Goal: Task Accomplishment & Management: Manage account settings

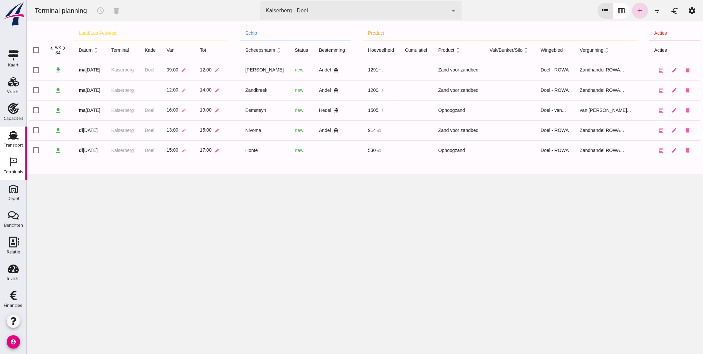
click at [8, 145] on div "Transport" at bounding box center [14, 145] width 20 height 4
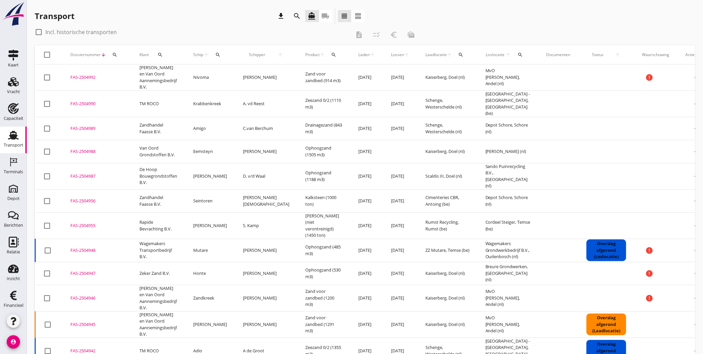
click at [234, 29] on div "check_box_outline_blank Incl. historische transporten" at bounding box center [193, 32] width 316 height 11
click at [230, 21] on div "Transport download search directions_boat local_shipping view_headline view_age…" at bounding box center [200, 16] width 330 height 16
click at [12, 86] on use at bounding box center [13, 81] width 11 height 9
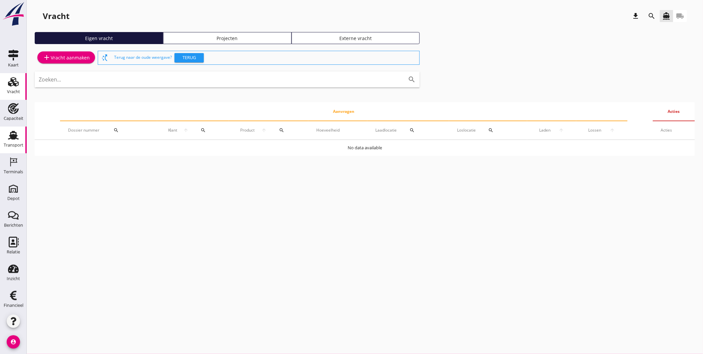
click at [8, 138] on icon "Transport" at bounding box center [13, 135] width 11 height 11
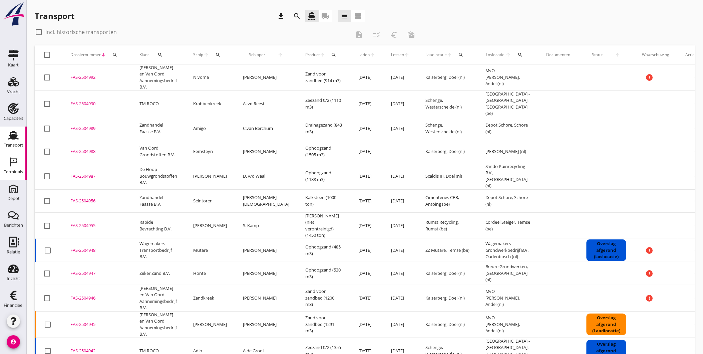
drag, startPoint x: 12, startPoint y: 170, endPoint x: 11, endPoint y: 174, distance: 4.1
click at [12, 170] on div "Terminals" at bounding box center [13, 171] width 19 height 4
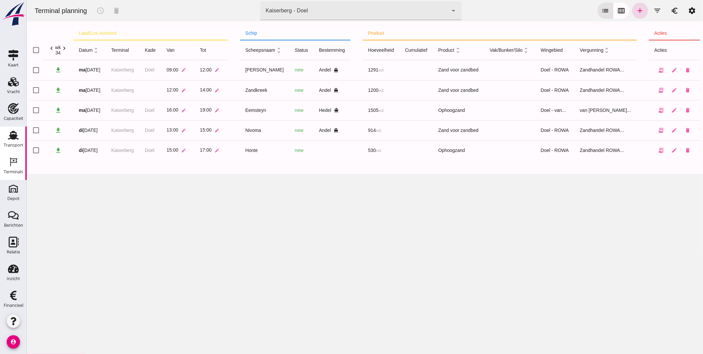
click at [9, 136] on use at bounding box center [13, 135] width 11 height 9
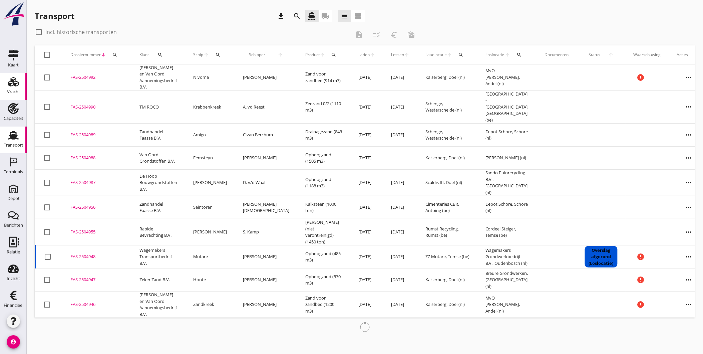
click at [19, 90] on div "Vracht Vracht" at bounding box center [13, 86] width 27 height 27
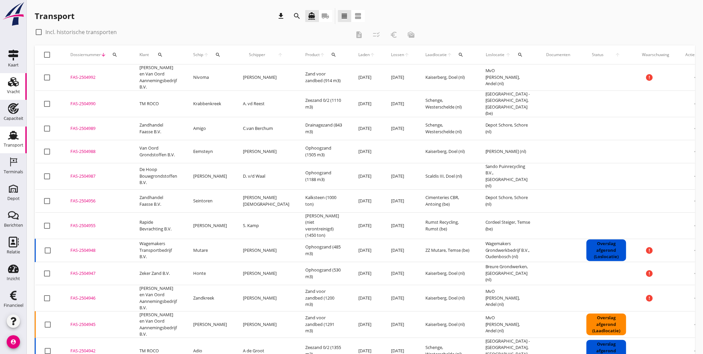
click at [13, 91] on div "Vracht" at bounding box center [13, 91] width 13 height 4
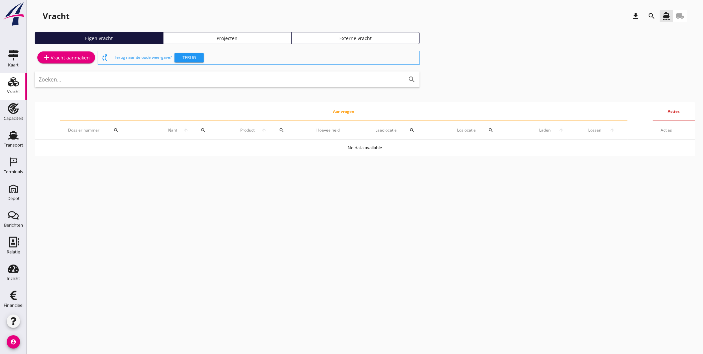
click at [214, 35] on div "Projecten" at bounding box center [227, 38] width 122 height 7
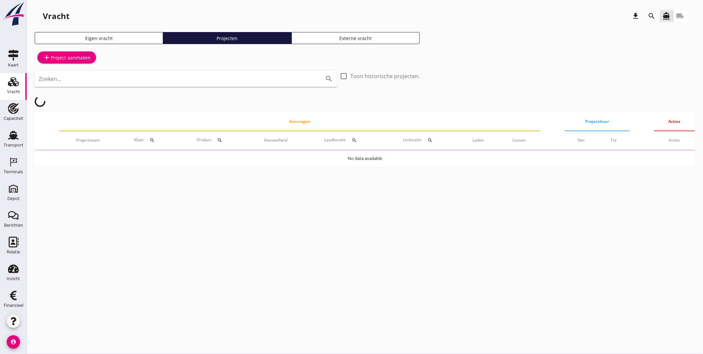
click at [144, 82] on input "Zoeken..." at bounding box center [176, 78] width 275 height 11
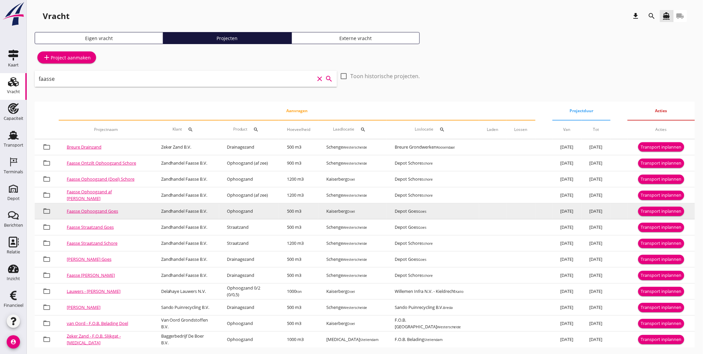
type input "faasse"
click at [666, 208] on div "Transport inplannen" at bounding box center [661, 211] width 41 height 7
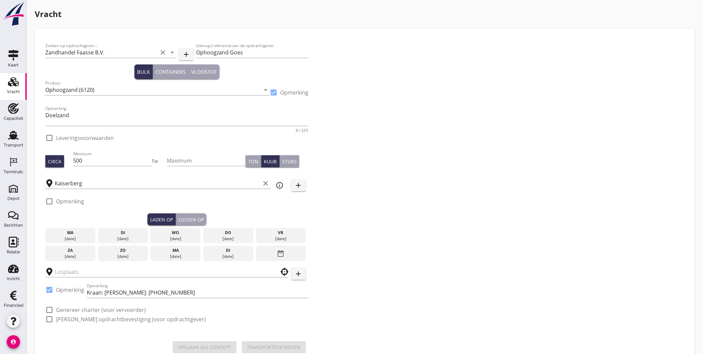
checkbox input "true"
type input "Depot Goes"
checkbox input "true"
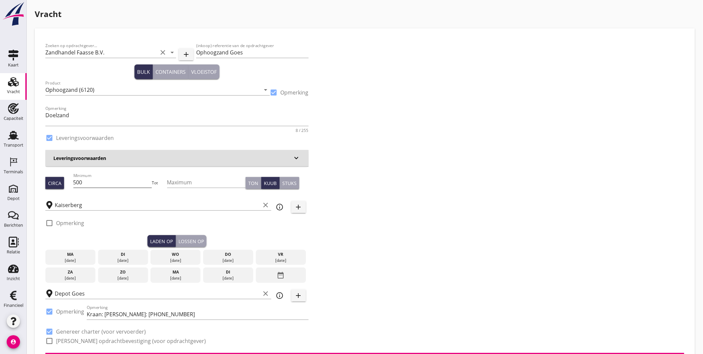
click at [97, 184] on input "500" at bounding box center [112, 182] width 79 height 11
type input "530"
click at [125, 259] on div "19 aug." at bounding box center [123, 260] width 47 height 6
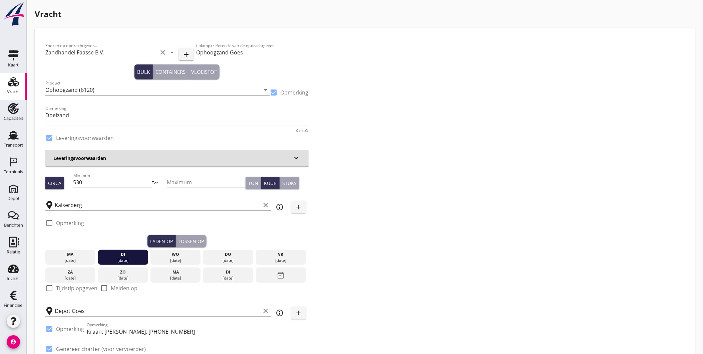
click at [209, 237] on div "Laden op Lossen op" at bounding box center [176, 241] width 263 height 12
click at [203, 239] on div "Lossen op" at bounding box center [190, 240] width 25 height 7
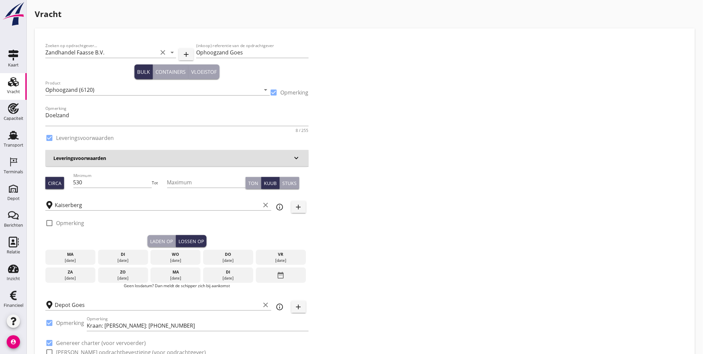
click at [174, 255] on div "wo" at bounding box center [175, 254] width 47 height 6
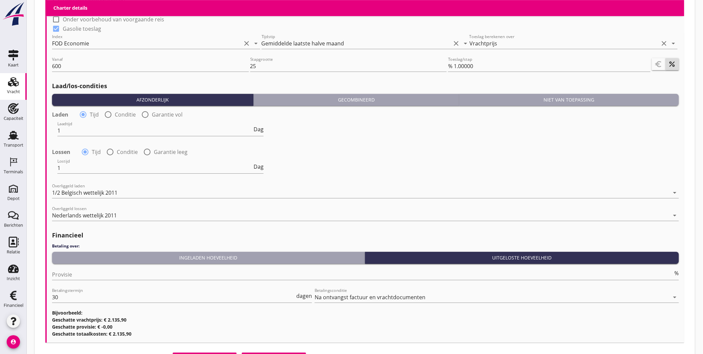
scroll to position [736, 0]
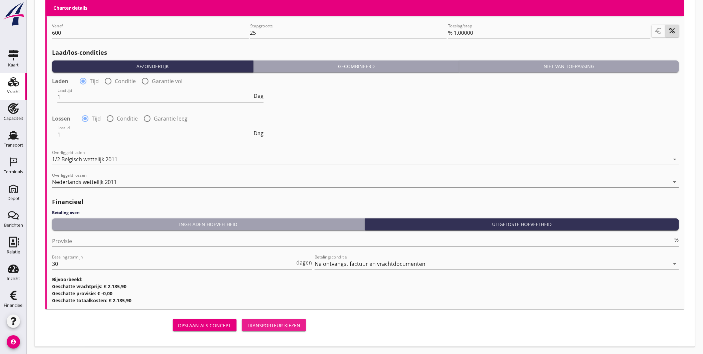
click at [272, 326] on div "Transporteur kiezen" at bounding box center [273, 325] width 53 height 7
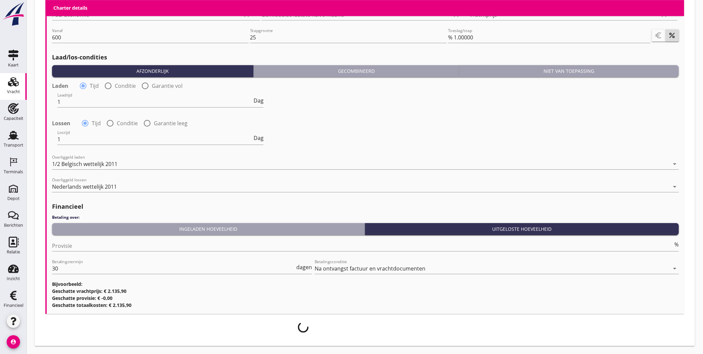
scroll to position [731, 0]
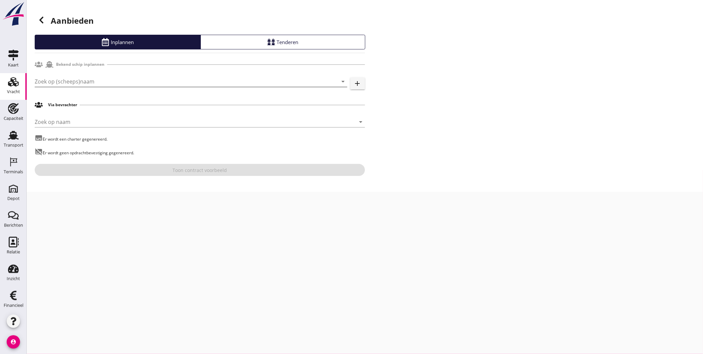
click at [216, 79] on input "Zoek op (scheeps)naam" at bounding box center [182, 81] width 294 height 11
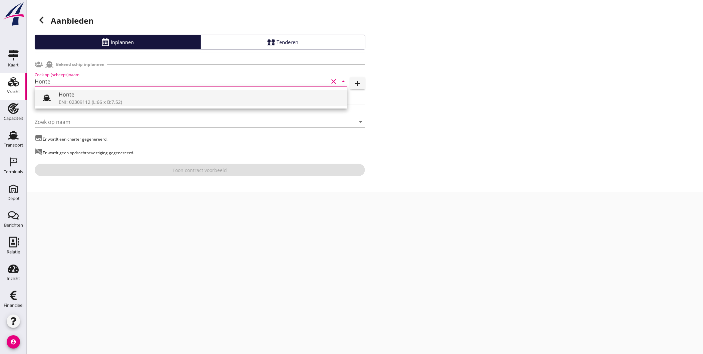
click at [167, 95] on div "Honte" at bounding box center [200, 94] width 283 height 8
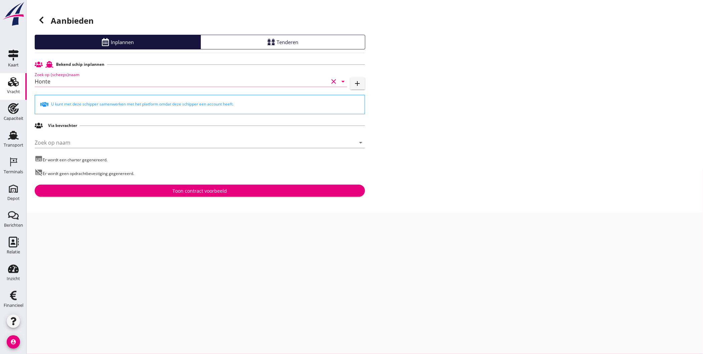
type input "Honte"
click at [142, 195] on button "Toon contract voorbeeld" at bounding box center [200, 190] width 330 height 12
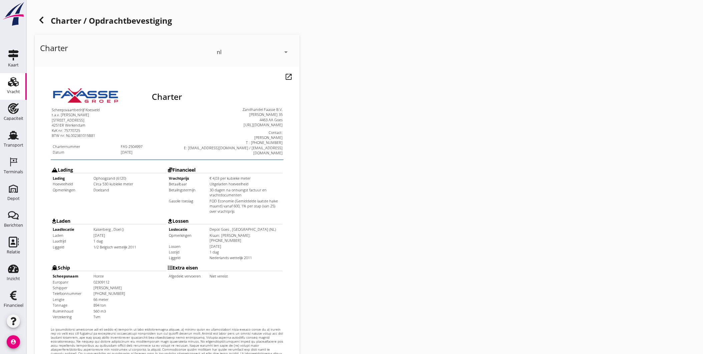
scroll to position [140, 0]
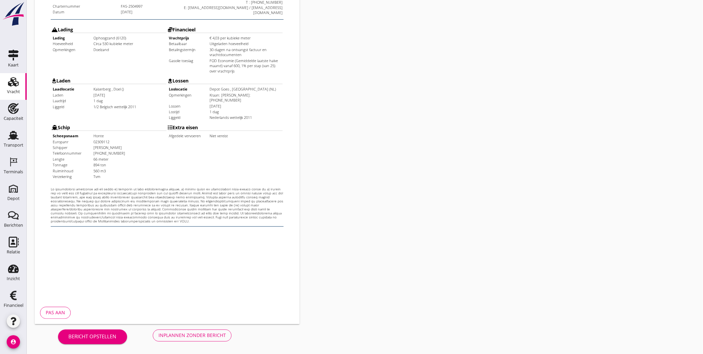
click at [191, 332] on div "Inplannen zonder bericht" at bounding box center [191, 335] width 67 height 7
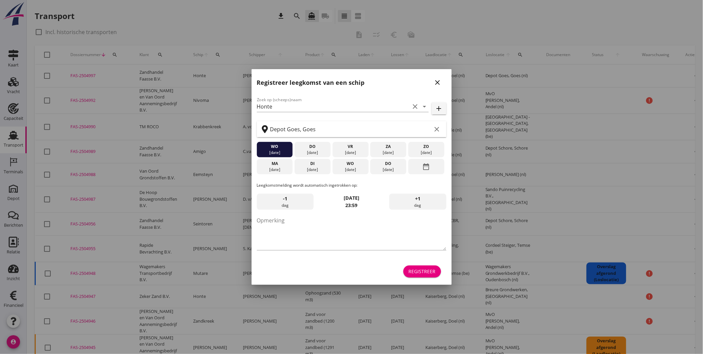
click at [436, 81] on icon "close" at bounding box center [438, 82] width 8 height 8
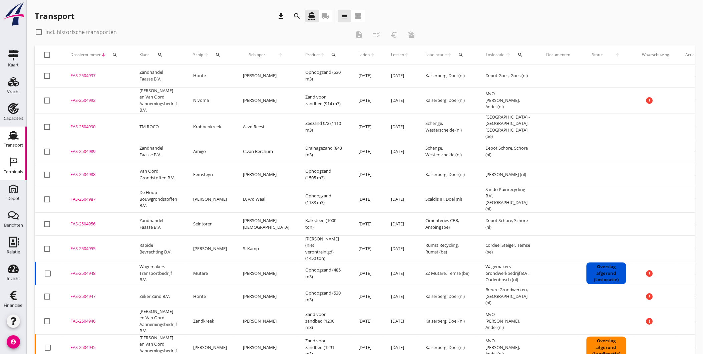
click at [9, 167] on div "Terminals" at bounding box center [13, 171] width 19 height 9
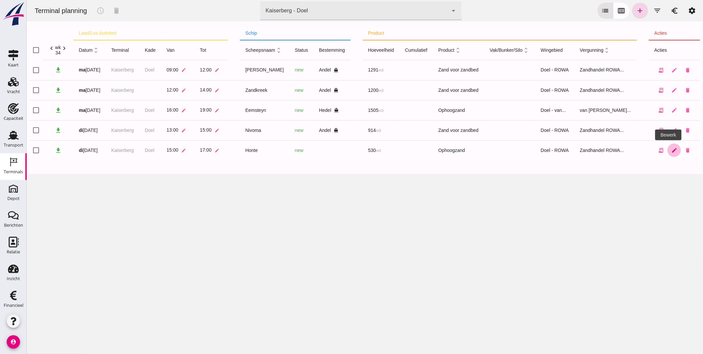
click at [671, 149] on icon "edit" at bounding box center [674, 150] width 6 height 6
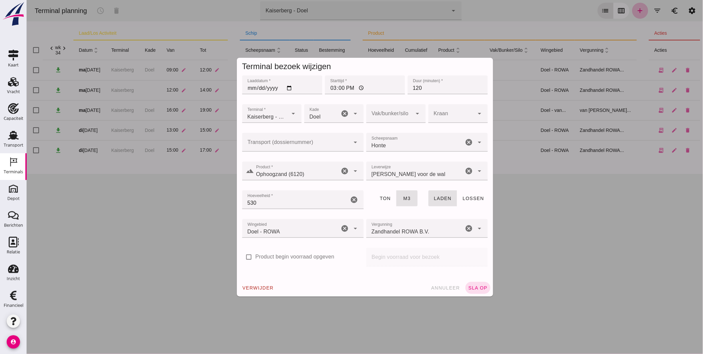
click div
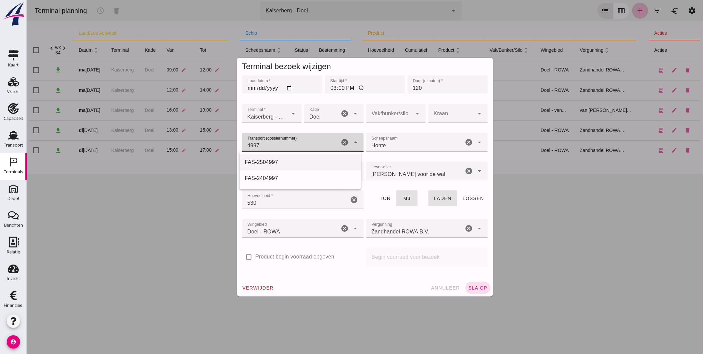
click at [323, 164] on div "FAS-2504997" at bounding box center [299, 162] width 111 height 8
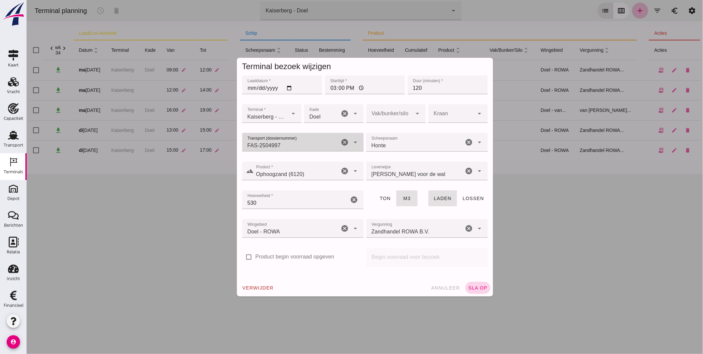
type input "FAS-2504997"
click span "sla op"
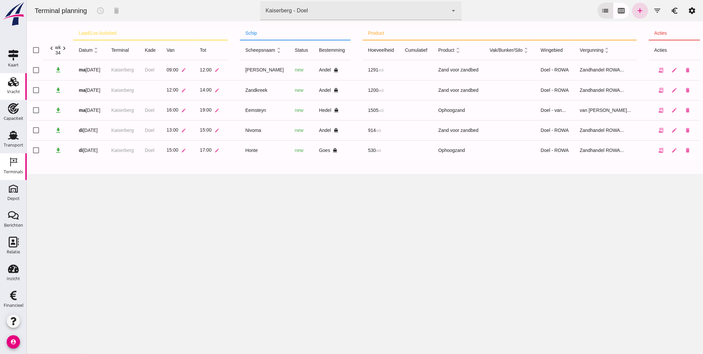
click at [12, 91] on div "Vracht" at bounding box center [13, 91] width 13 height 4
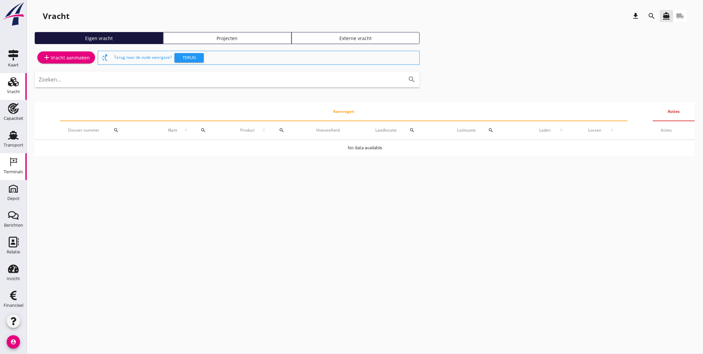
click at [14, 172] on div "Terminals" at bounding box center [13, 171] width 19 height 4
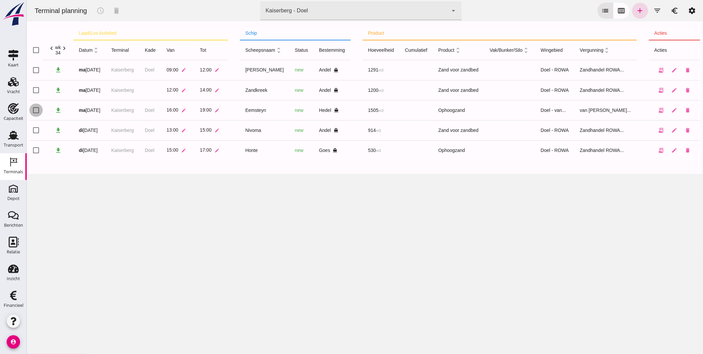
click input "checkbox"
checkbox input "true"
click at [104, 12] on icon "schedule" at bounding box center [100, 11] width 8 height 8
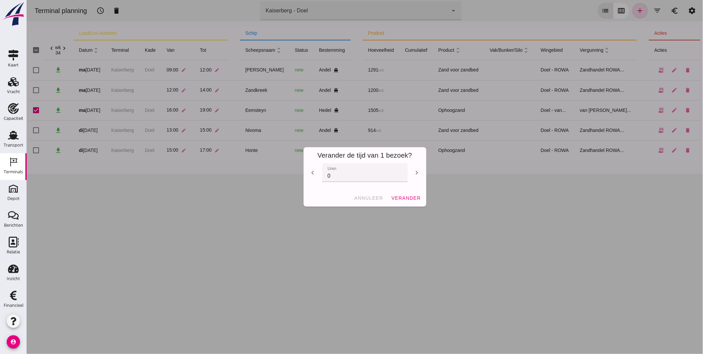
click at [415, 169] on icon "chevron_right" at bounding box center [417, 172] width 8 height 8
type input "1"
click span "verander"
checkbox input "false"
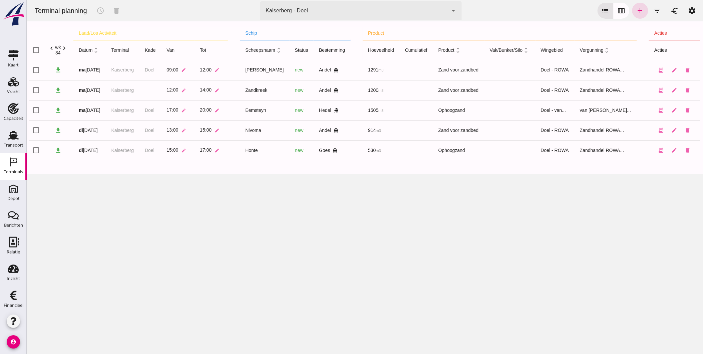
click div "Kaiserberg - Doel"
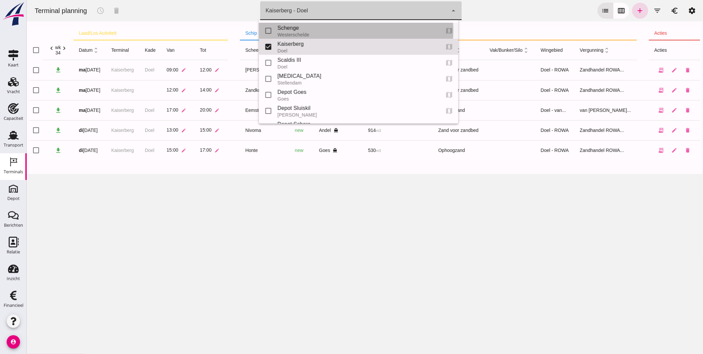
click at [307, 30] on div "Schenge" at bounding box center [355, 28] width 157 height 8
type input "9c876888-926f-4f5f-969d-c779b766b815"
checkbox input "true"
checkbox input "false"
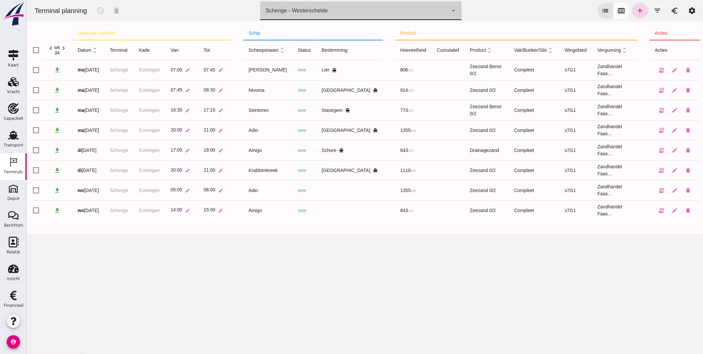
click div "Schenge - Westerschelde"
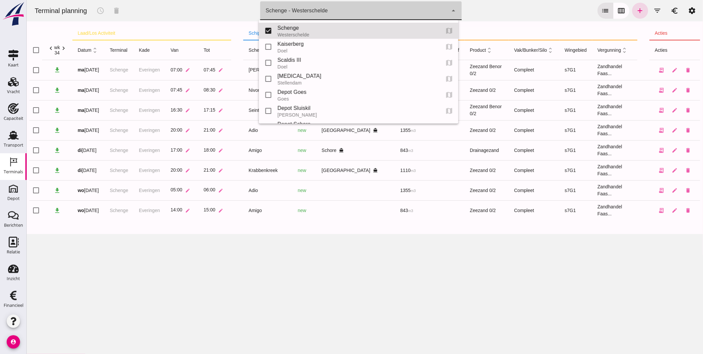
click at [298, 62] on div "Scaldis III" at bounding box center [355, 60] width 157 height 8
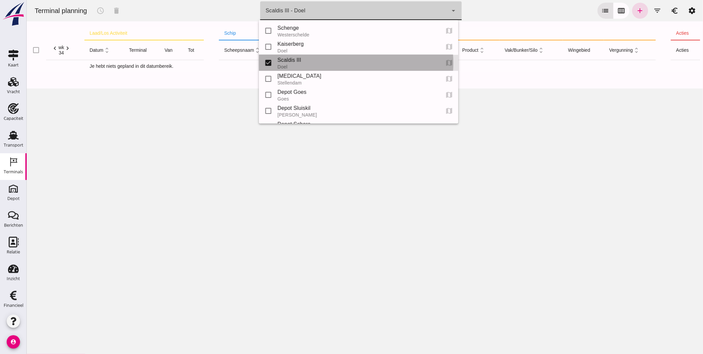
type input "7305cfe2-780e-40ac-a71f-d21325deea4d"
checkbox input "false"
checkbox input "true"
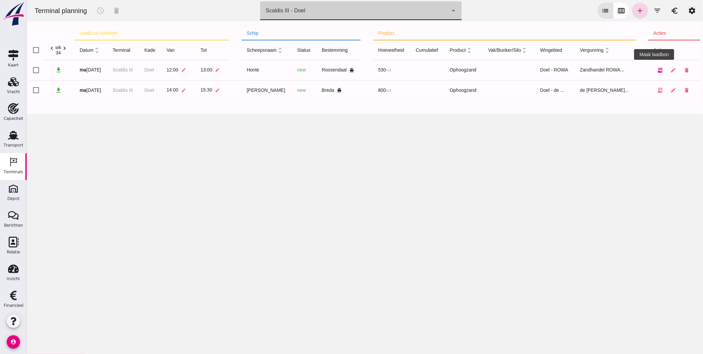
click at [657, 69] on icon "receipt_long" at bounding box center [660, 70] width 6 height 6
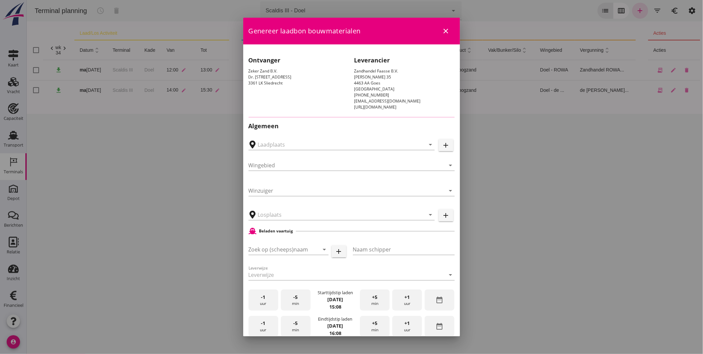
type input "Kaiserberg, Doel"
type input "Noordzee"
type input "Breure Grondwerken, [GEOGRAPHIC_DATA]"
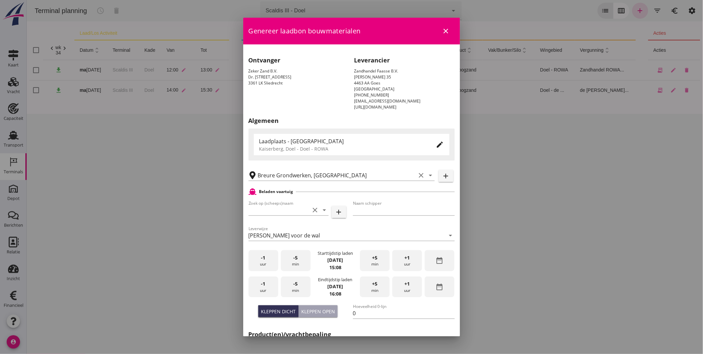
type input "Doel - ROWA"
type input "Honte"
type input "Dick Koesveld"
type input "560"
type input "Ophoogzand (6120)"
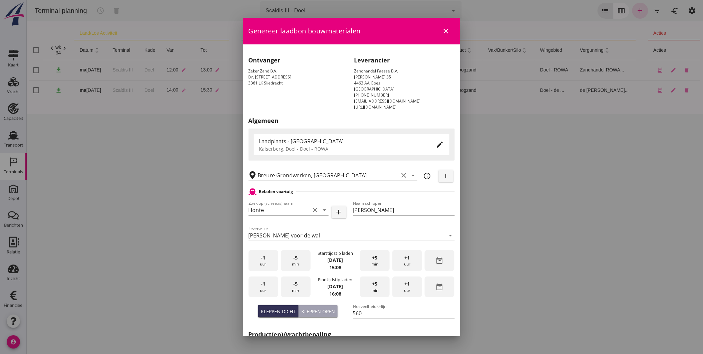
click at [436, 144] on icon "edit" at bounding box center [440, 144] width 8 height 8
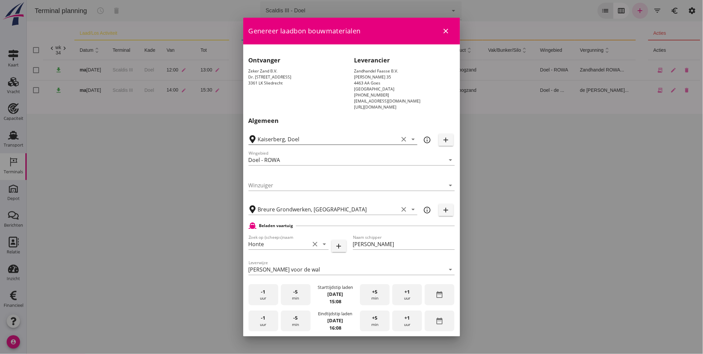
click at [400, 137] on icon "clear" at bounding box center [404, 139] width 8 height 8
click at [380, 138] on input "text" at bounding box center [337, 139] width 158 height 11
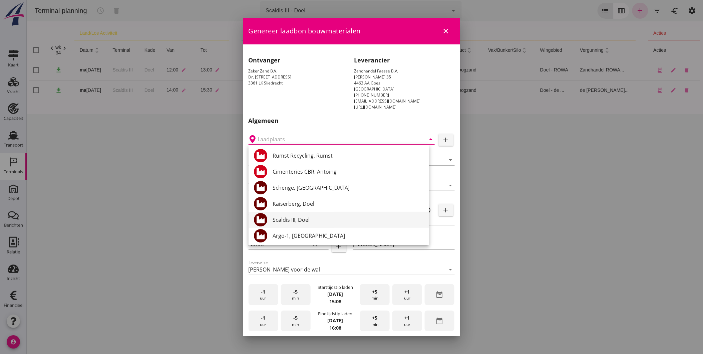
click at [309, 215] on div "Scaldis III, Doel" at bounding box center [347, 219] width 151 height 8
type input "Scaldis III, Doel"
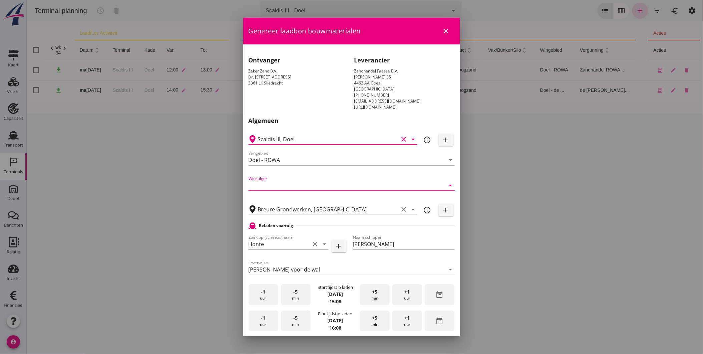
click at [300, 183] on input "Winzuiger" at bounding box center [346, 185] width 197 height 11
type input "Scaldis III"
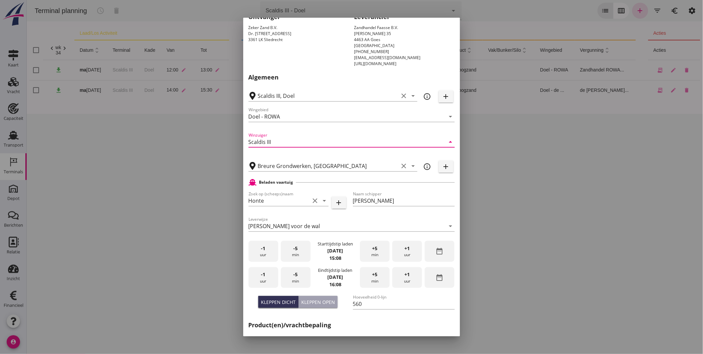
scroll to position [71, 0]
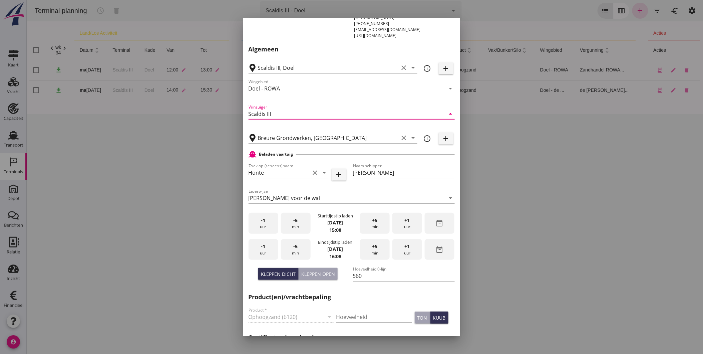
click at [255, 223] on div "-1 uur" at bounding box center [263, 222] width 30 height 21
click at [264, 251] on div "-1 uur" at bounding box center [263, 249] width 30 height 21
click at [329, 274] on div "Kleppen open" at bounding box center [318, 273] width 34 height 7
click at [288, 272] on div "Kleppen dicht" at bounding box center [278, 273] width 35 height 7
type input "560"
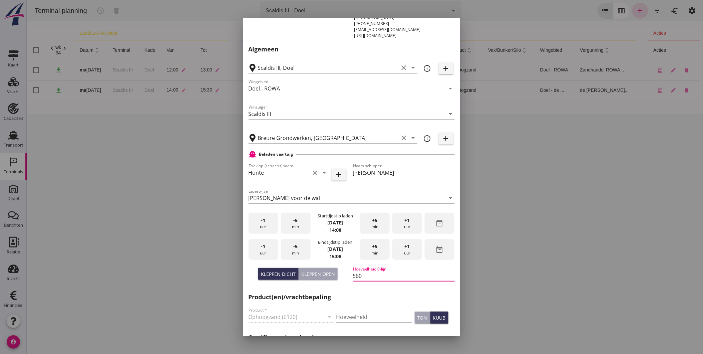
drag, startPoint x: 357, startPoint y: 275, endPoint x: 344, endPoint y: 272, distance: 13.5
click at [344, 272] on div "Kleppen dicht Kleppen open Hoeveelheid 0-lijn 560" at bounding box center [351, 275] width 209 height 25
click at [357, 314] on input "Hoeveelheid" at bounding box center [374, 316] width 76 height 11
type input "530"
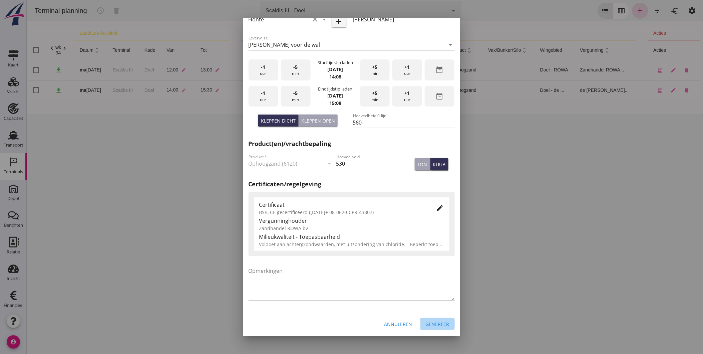
click at [432, 324] on div "Genereer" at bounding box center [438, 323] width 24 height 7
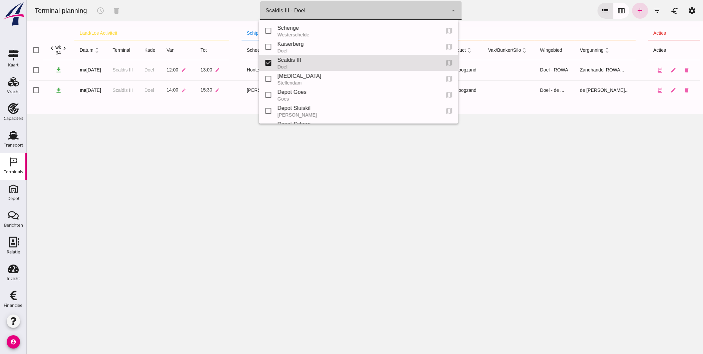
click div "Scaldis III - Doel 7305cfe2-780e-40ac-a71f-d21325deea4d"
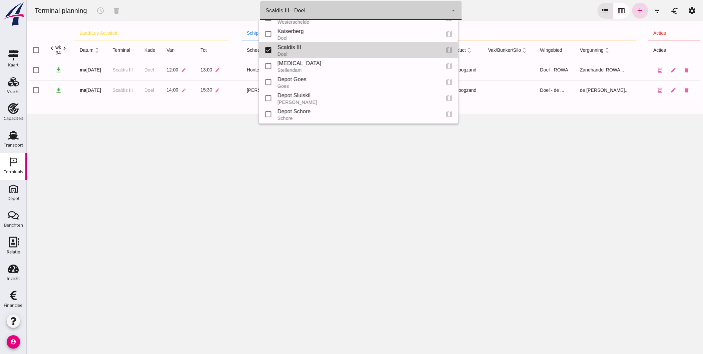
scroll to position [0, 0]
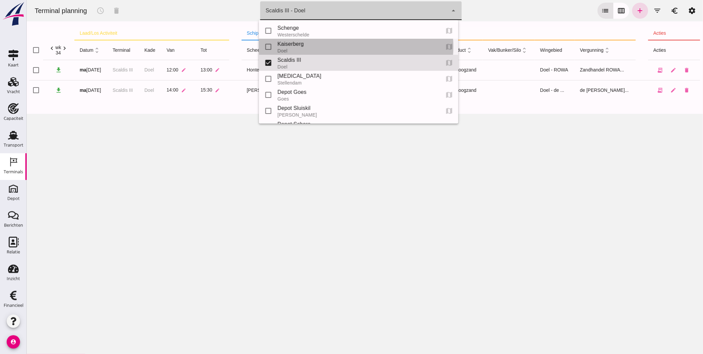
click at [351, 45] on div "Kaiserberg" at bounding box center [355, 44] width 157 height 8
type input "7f603609-51ae-4e75-986b-c9057e559465"
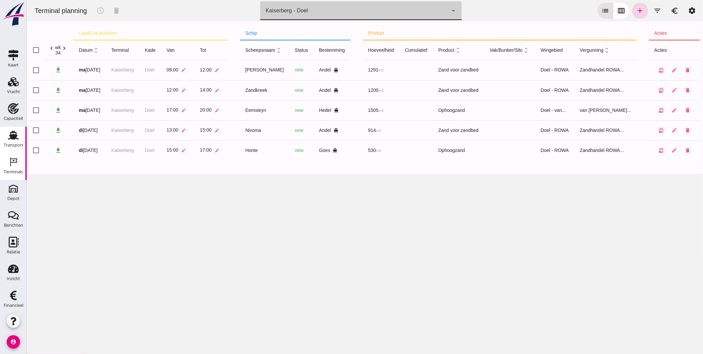
click at [8, 143] on div "Transport" at bounding box center [14, 145] width 20 height 4
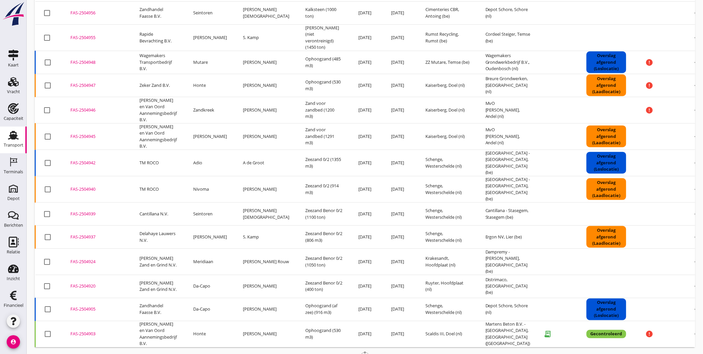
scroll to position [217, 0]
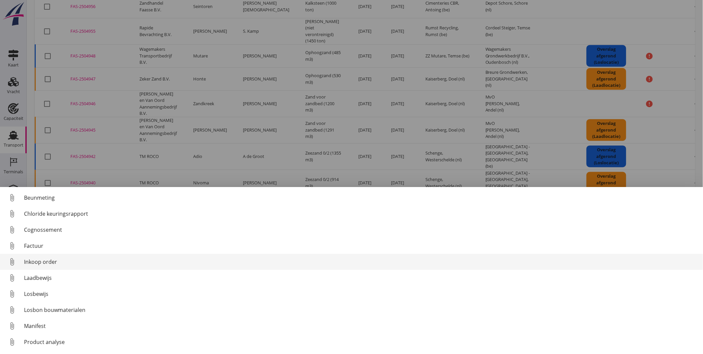
click at [51, 262] on div "Inkoop order" at bounding box center [360, 261] width 673 height 8
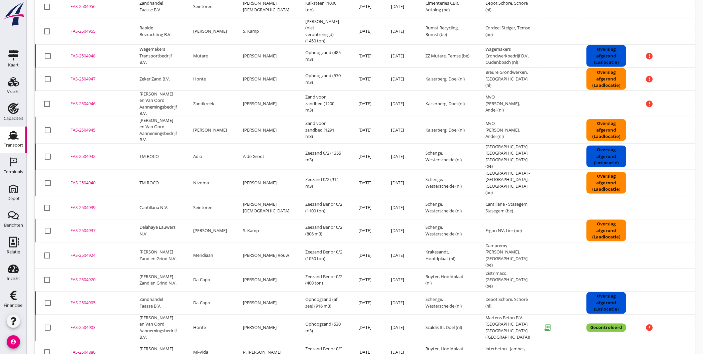
click at [88, 324] on div "FAS-2504903" at bounding box center [96, 327] width 53 height 7
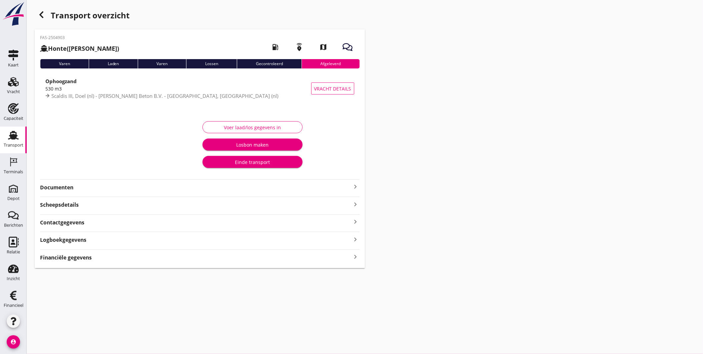
click at [225, 188] on strong "Documenten" at bounding box center [196, 187] width 312 height 8
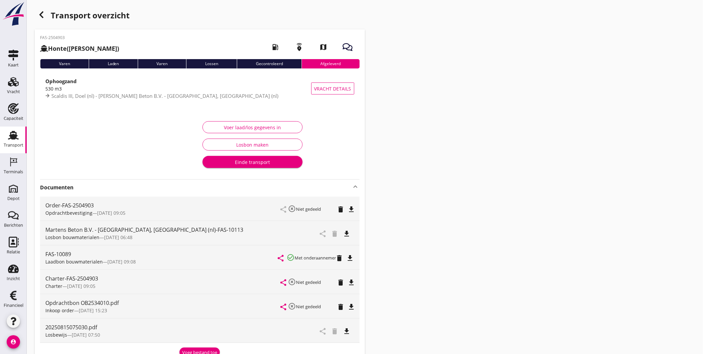
click at [263, 188] on strong "Documenten" at bounding box center [196, 187] width 312 height 8
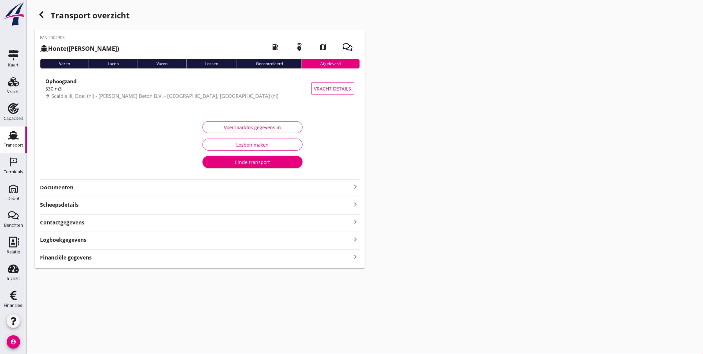
click at [252, 258] on div "Financiële gegevens keyboard_arrow_right" at bounding box center [200, 256] width 320 height 9
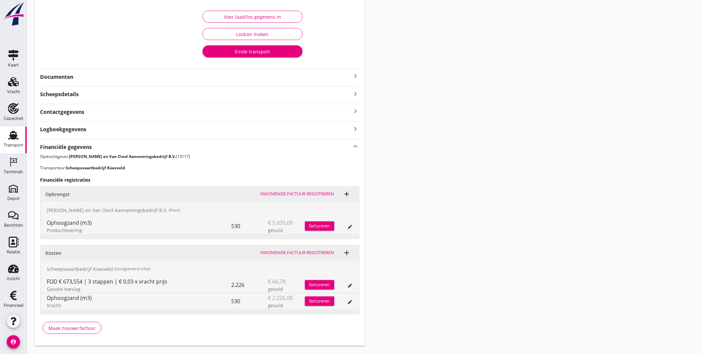
scroll to position [122, 0]
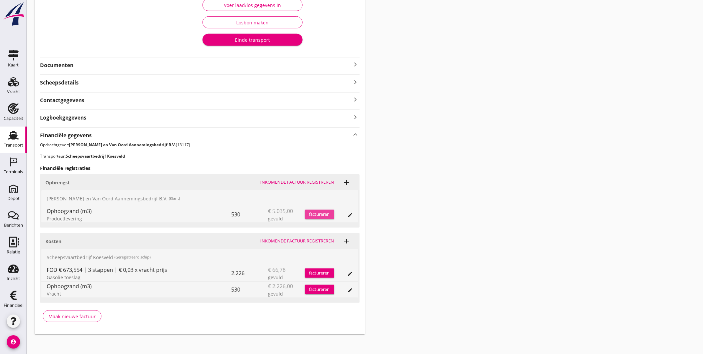
click at [319, 212] on div "factureren" at bounding box center [319, 214] width 29 height 7
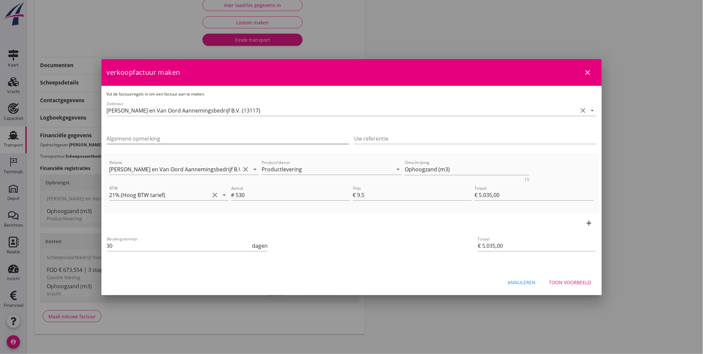
click at [163, 133] on input "Algemene opmerking" at bounding box center [228, 138] width 242 height 11
paste input "462 - Projecten Grondstromen"
type input "462 - Projecten Grondstromen"
click at [401, 135] on input "Uw referentie" at bounding box center [475, 138] width 242 height 11
paste input "Opdrachtbon OB2534010"
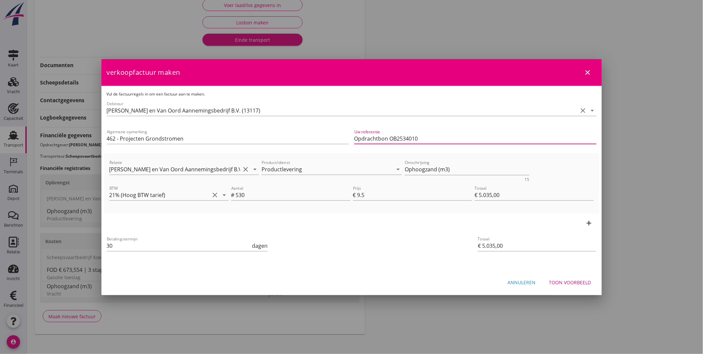
type input "Opdrachtbon OB2534010"
click at [567, 280] on div "Toon voorbeeld" at bounding box center [570, 281] width 42 height 7
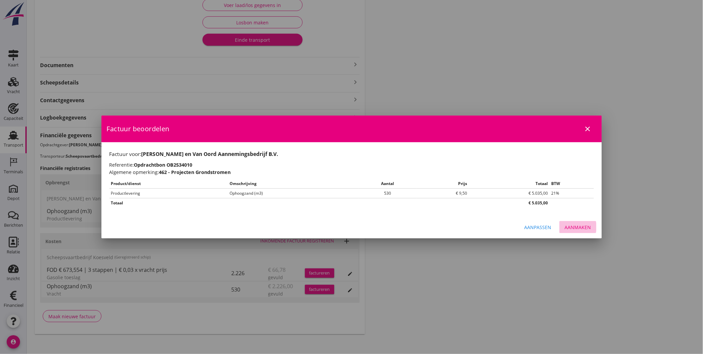
click at [579, 227] on div "Aanmaken" at bounding box center [578, 226] width 26 height 7
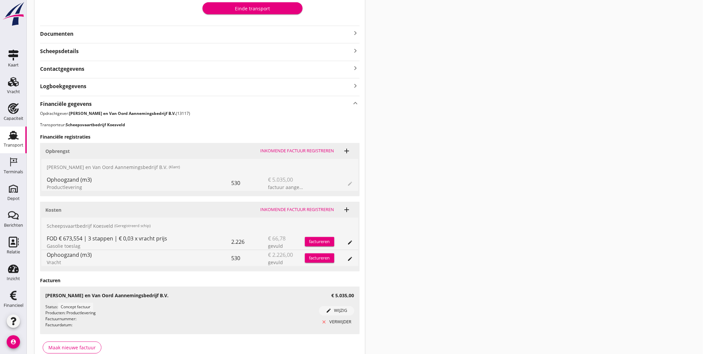
scroll to position [82, 0]
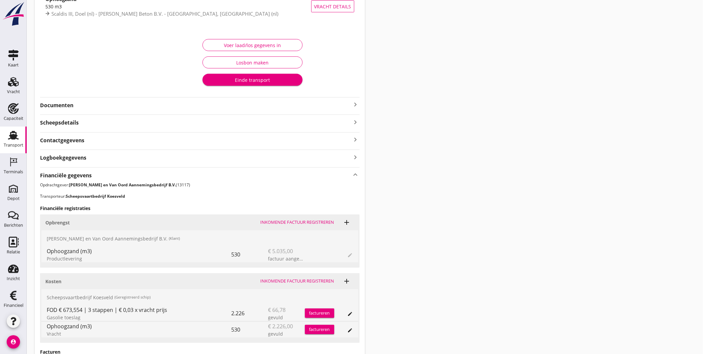
click at [222, 172] on div "Financiële gegevens keyboard_arrow_up" at bounding box center [200, 174] width 320 height 9
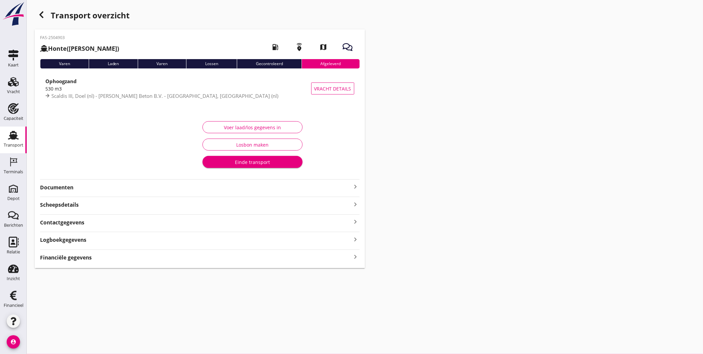
scroll to position [0, 0]
click at [237, 260] on div "Financiële gegevens keyboard_arrow_right" at bounding box center [200, 256] width 320 height 9
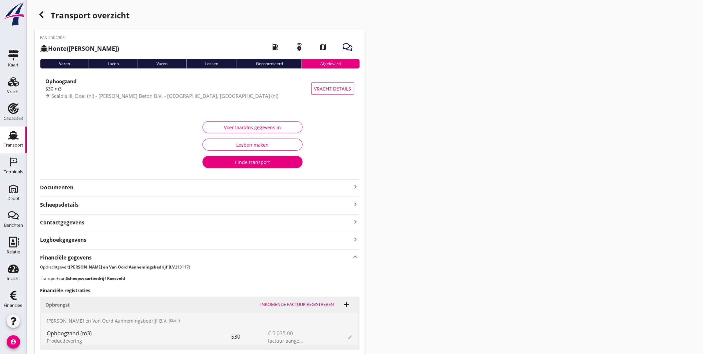
click at [272, 162] on div "Einde transport" at bounding box center [252, 161] width 89 height 7
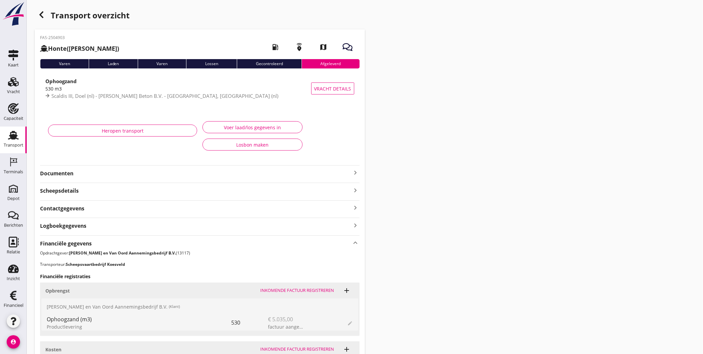
click at [11, 138] on use at bounding box center [13, 135] width 11 height 9
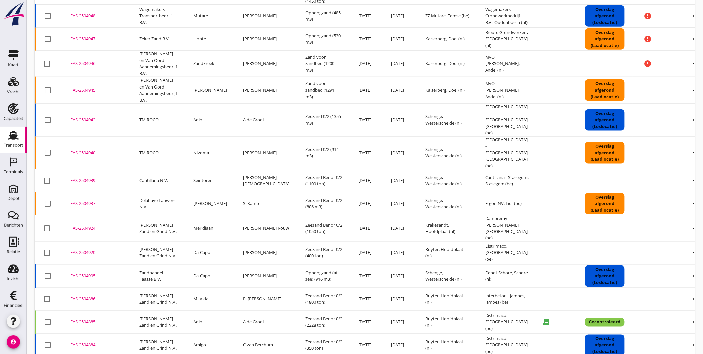
scroll to position [358, 0]
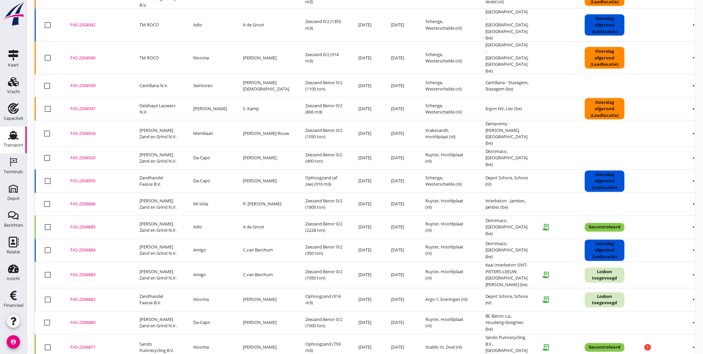
click at [77, 178] on div "FAS-2504905" at bounding box center [96, 181] width 53 height 7
click at [88, 296] on div "FAS-2504882" at bounding box center [96, 299] width 53 height 7
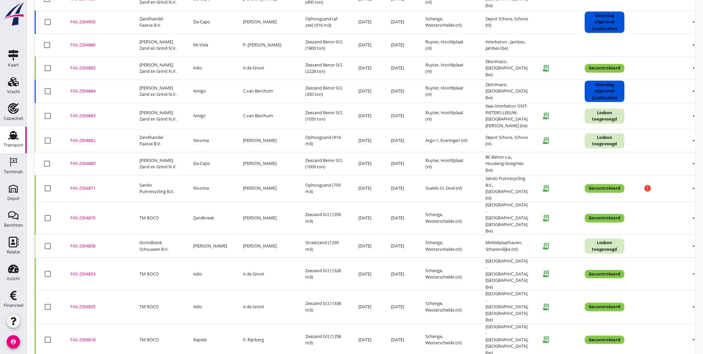
scroll to position [481, 0]
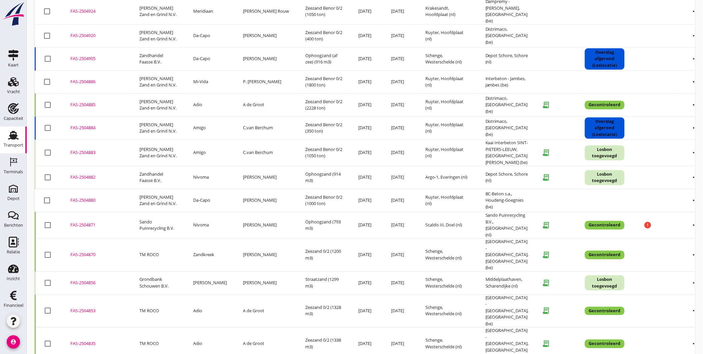
click at [84, 279] on div "FAS-2504856" at bounding box center [96, 282] width 53 height 7
click at [91, 221] on div "FAS-2504871" at bounding box center [96, 224] width 53 height 7
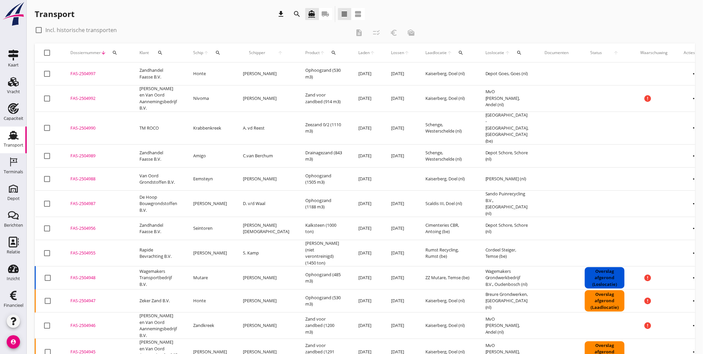
scroll to position [0, 0]
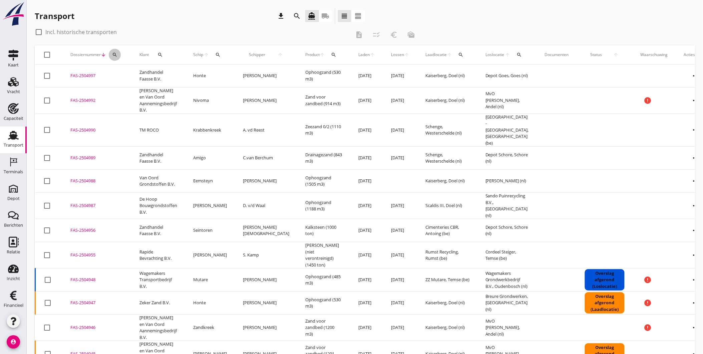
click at [117, 55] on div "search" at bounding box center [115, 54] width 12 height 5
click at [129, 72] on input "Zoeken op dossiernummer..." at bounding box center [145, 74] width 69 height 11
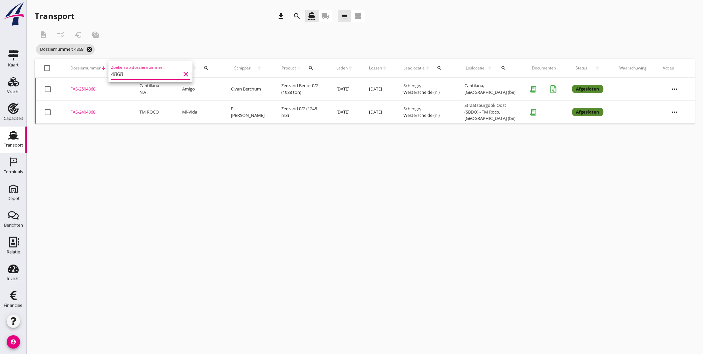
type input "4868"
click at [91, 47] on icon "cancel" at bounding box center [89, 49] width 7 height 7
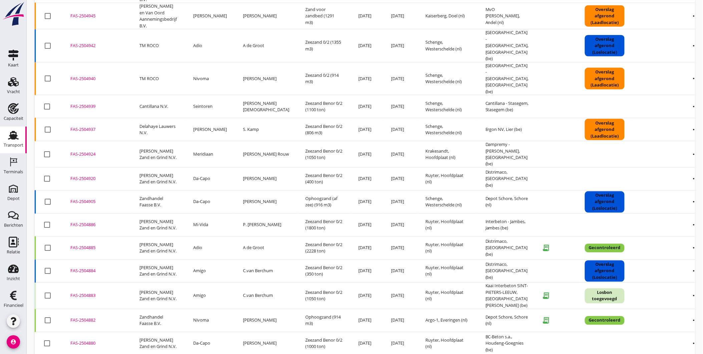
scroll to position [376, 0]
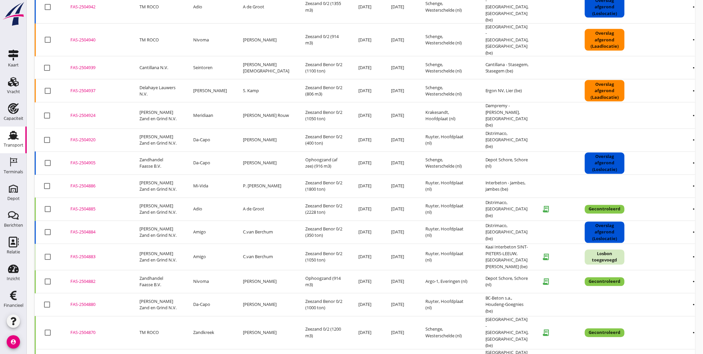
click at [87, 206] on div "FAS-2504885" at bounding box center [96, 209] width 53 height 7
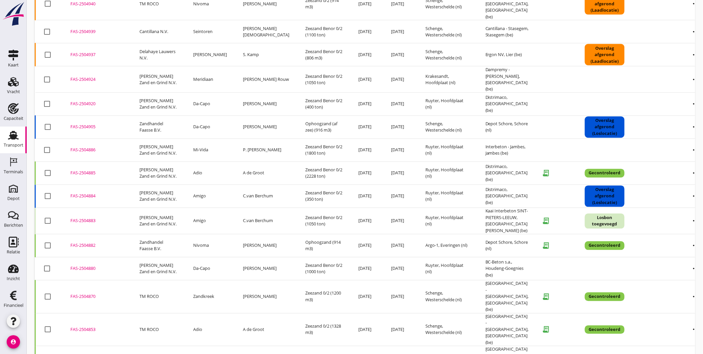
scroll to position [425, 0]
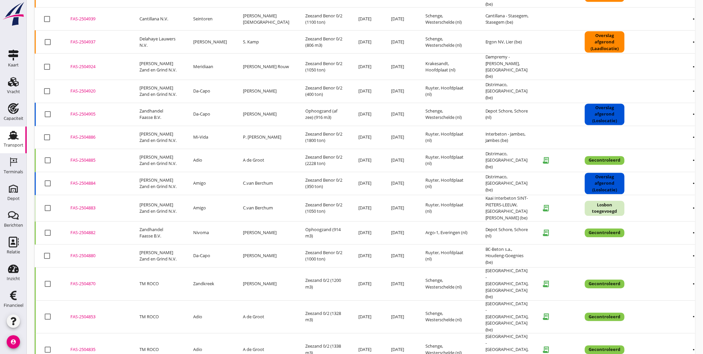
click at [88, 229] on div "FAS-2504882" at bounding box center [96, 232] width 53 height 7
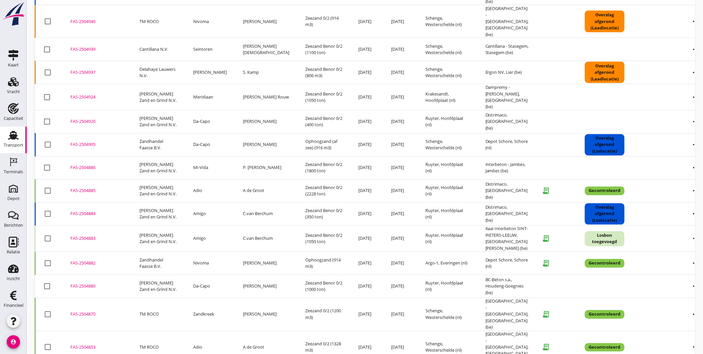
scroll to position [367, 0]
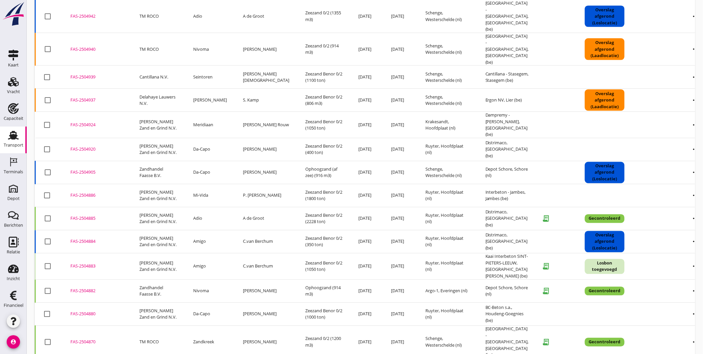
click at [89, 263] on div "FAS-2504883" at bounding box center [96, 266] width 53 height 7
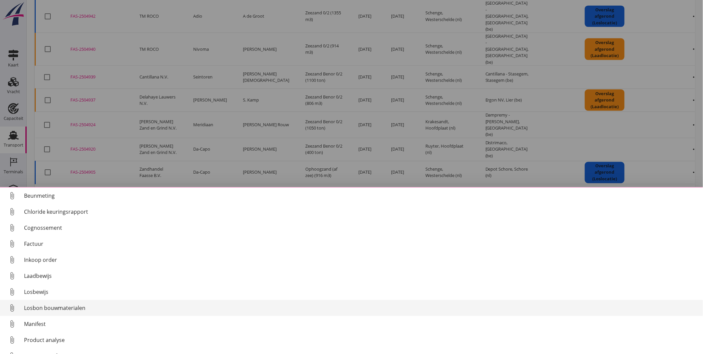
click at [65, 308] on div "Losbon bouwmaterialen" at bounding box center [360, 308] width 673 height 8
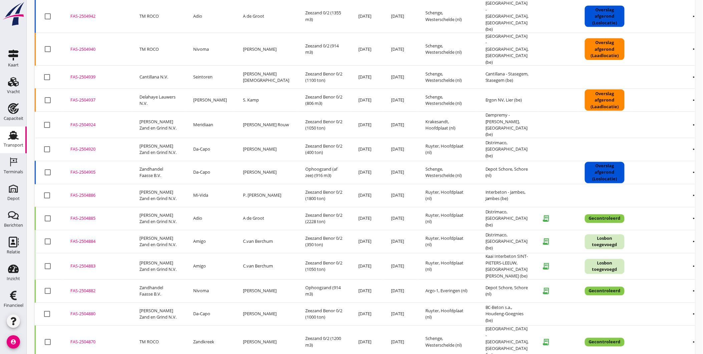
click at [81, 238] on div "FAS-2504884" at bounding box center [96, 241] width 53 height 7
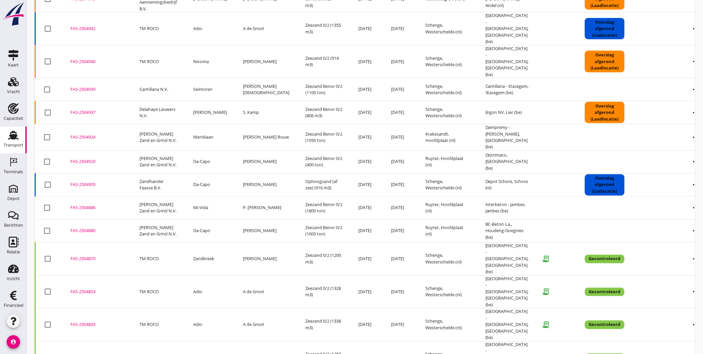
scroll to position [359, 0]
click at [686, 127] on icon "more_horiz" at bounding box center [695, 136] width 19 height 19
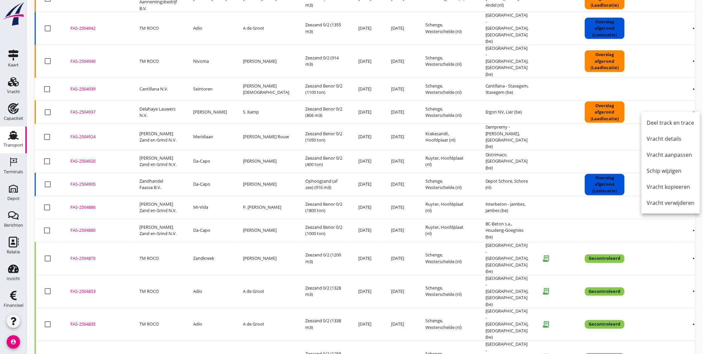
click at [686, 127] on icon "more_horiz" at bounding box center [695, 136] width 19 height 19
click at [671, 156] on div "Vracht aanpassen" at bounding box center [671, 155] width 48 height 8
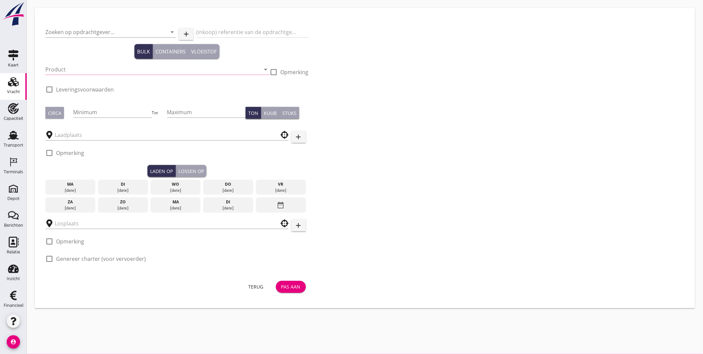
type input "Van Nieuwpoort Zand en Grind N.V."
type input "Vracht Zeezand - Holcim - Dampremy"
type input "Zeezand Benor 0/2 (6120)"
type input "1050"
checkbox input "true"
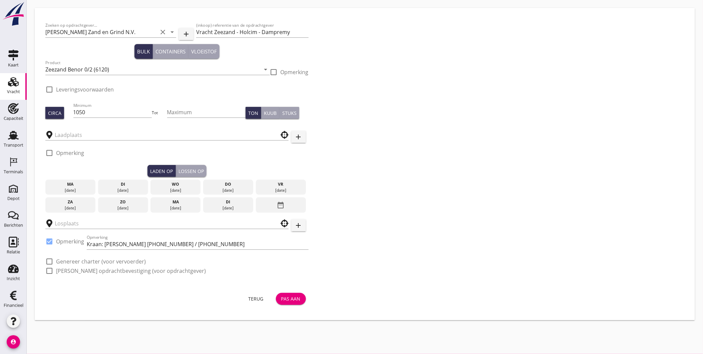
type input "Krakesandt"
type input "Dampremy - Kade Holcim"
checkbox input "true"
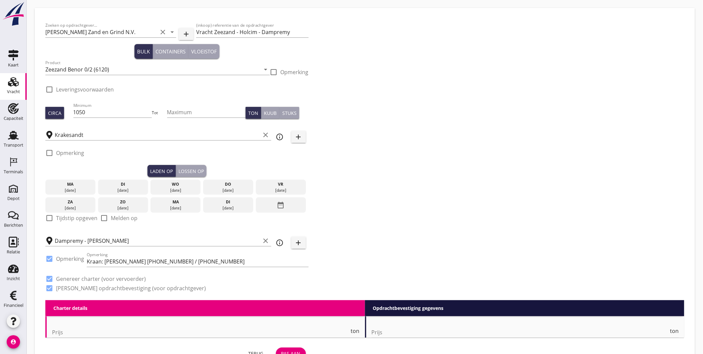
type input "7.57"
checkbox input "false"
radio input "false"
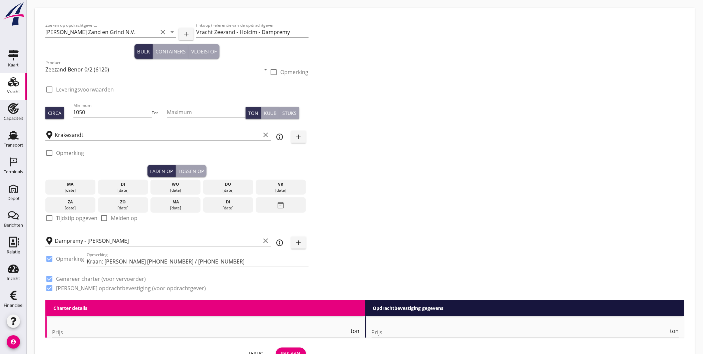
checkbox input "true"
type input "1"
type input "8.07"
checkbox input "false"
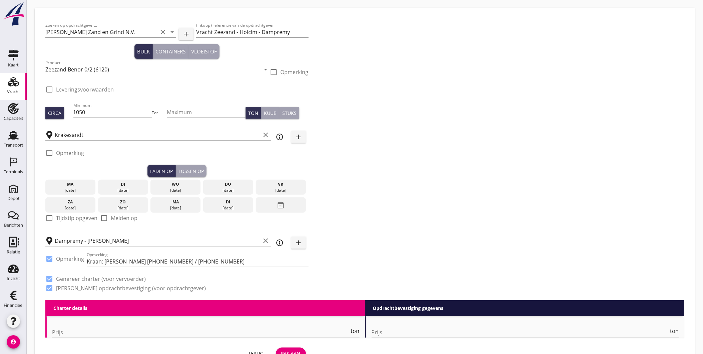
radio input "false"
checkbox input "true"
type input "1"
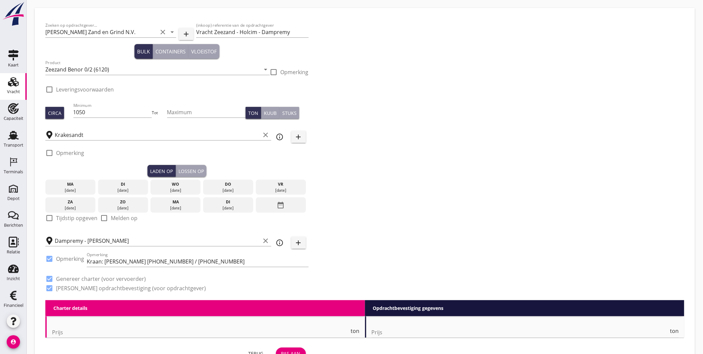
type input "1"
click at [174, 204] on div "ma" at bounding box center [175, 202] width 47 height 6
click at [277, 187] on div "22 aug." at bounding box center [280, 190] width 47 height 6
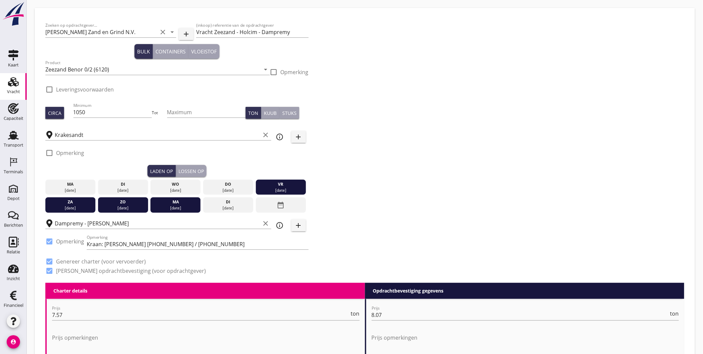
click at [268, 187] on div "22 aug." at bounding box center [280, 190] width 47 height 6
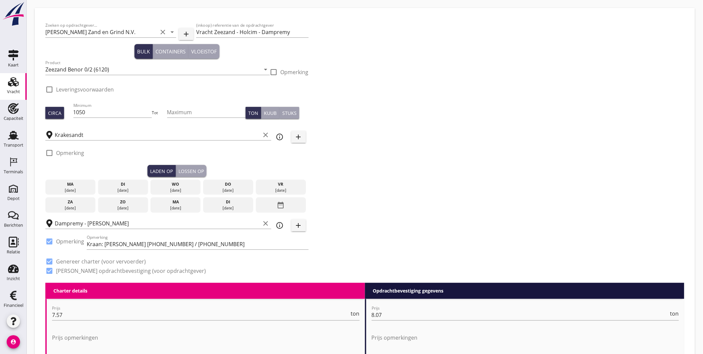
click at [269, 187] on div "22 aug." at bounding box center [280, 190] width 47 height 6
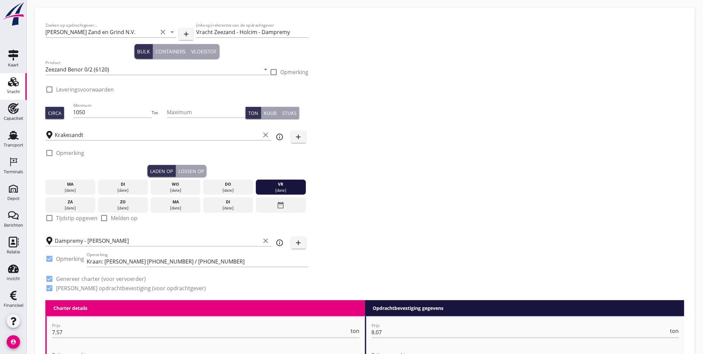
click at [194, 170] on div "Lossen op" at bounding box center [190, 170] width 25 height 7
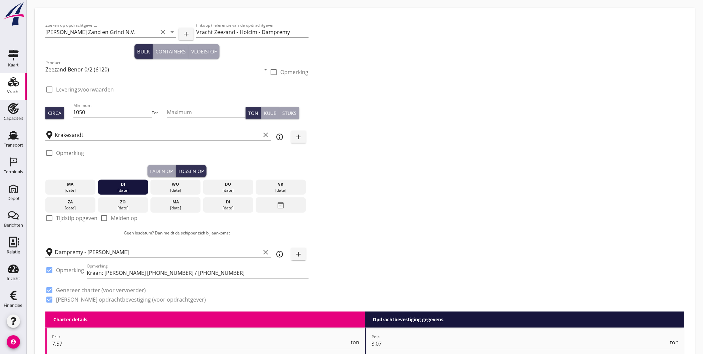
click at [273, 189] on div "22 aug." at bounding box center [280, 190] width 47 height 6
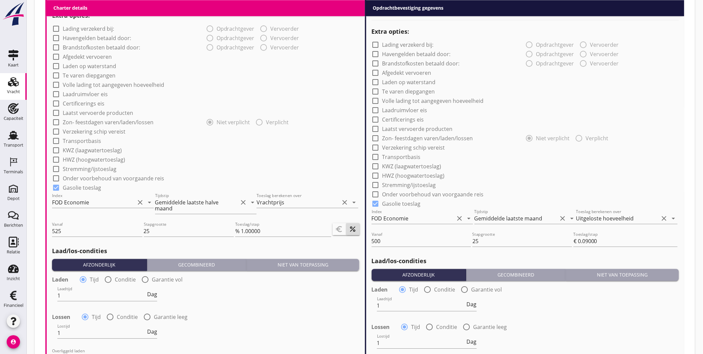
scroll to position [682, 0]
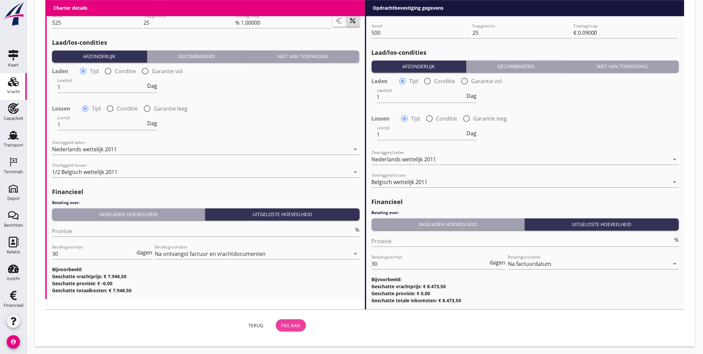
click at [294, 322] on div "Pas aan" at bounding box center [290, 325] width 19 height 7
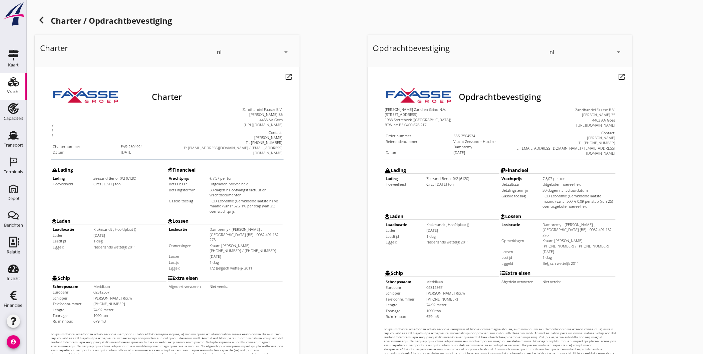
scroll to position [140, 0]
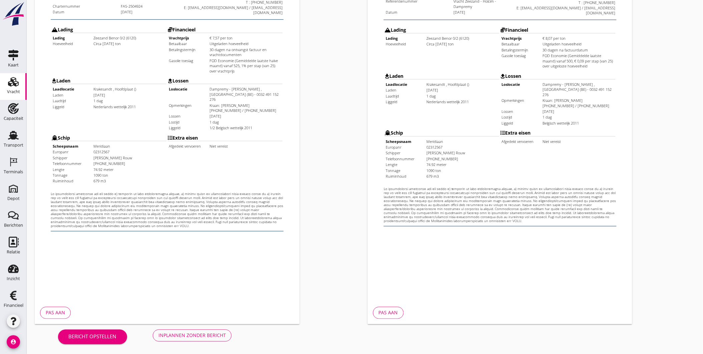
click at [217, 335] on div "Inplannen zonder bericht" at bounding box center [191, 335] width 67 height 7
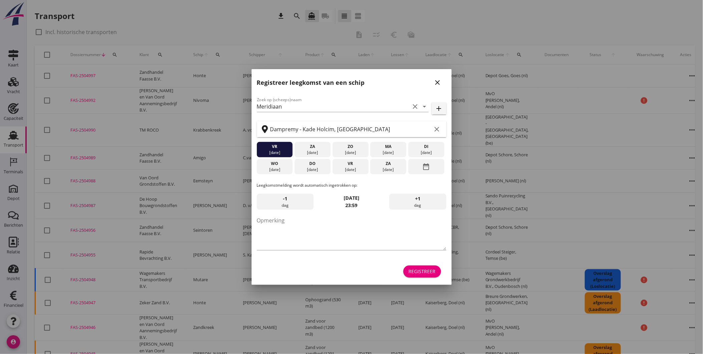
click at [436, 80] on icon "close" at bounding box center [438, 82] width 8 height 8
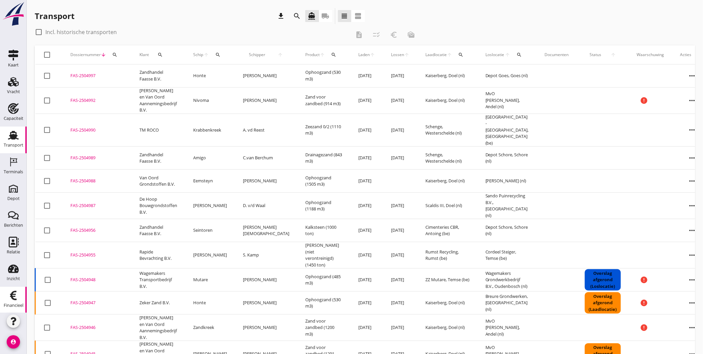
scroll to position [2, 0]
click at [10, 295] on use at bounding box center [13, 293] width 7 height 9
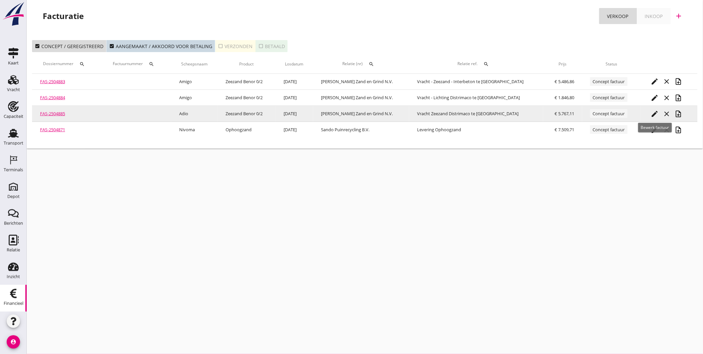
click at [652, 112] on icon "edit" at bounding box center [654, 114] width 8 height 8
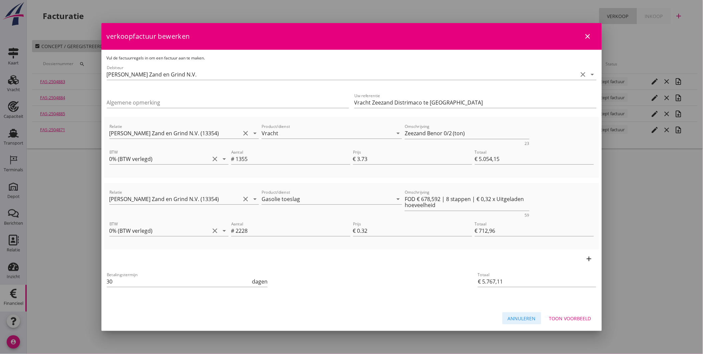
drag, startPoint x: 523, startPoint y: 317, endPoint x: 541, endPoint y: 315, distance: 18.2
click at [524, 317] on div "Annuleren" at bounding box center [522, 318] width 28 height 7
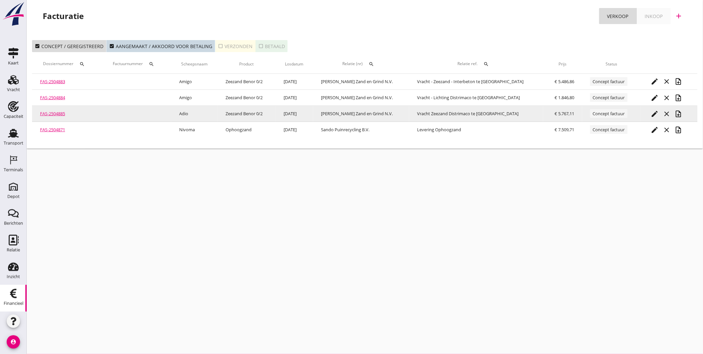
click at [64, 114] on link "FAS-2504885" at bounding box center [52, 113] width 25 height 6
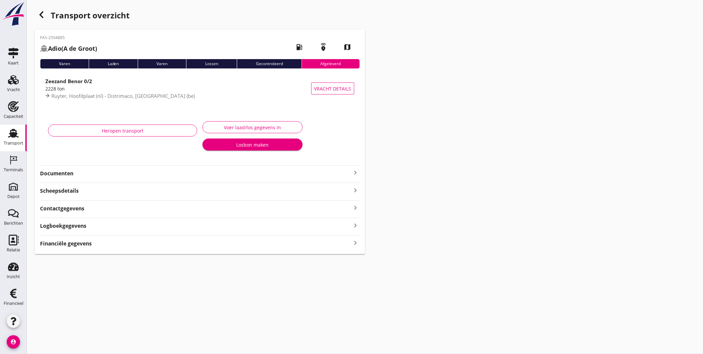
click at [219, 122] on button "Voer laad/los gegevens in" at bounding box center [252, 127] width 100 height 12
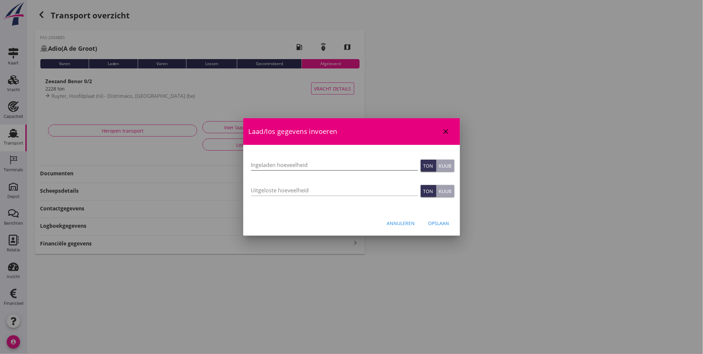
type input "1355"
click at [275, 167] on input "1355" at bounding box center [334, 164] width 167 height 11
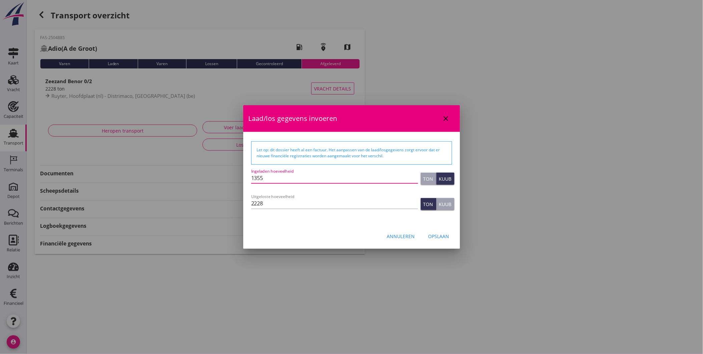
click at [404, 238] on div "Annuleren" at bounding box center [401, 235] width 28 height 7
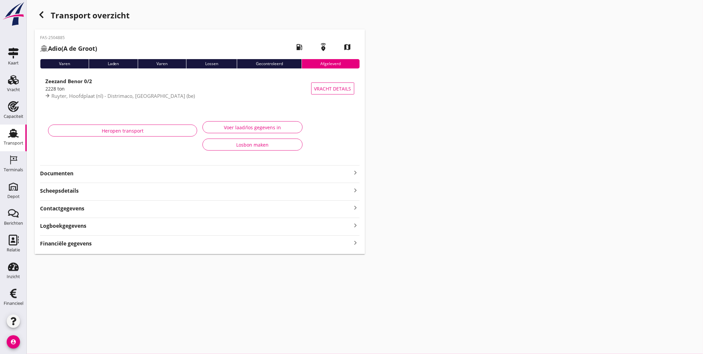
click at [114, 226] on div "Logboekgegevens keyboard_arrow_right" at bounding box center [200, 224] width 320 height 9
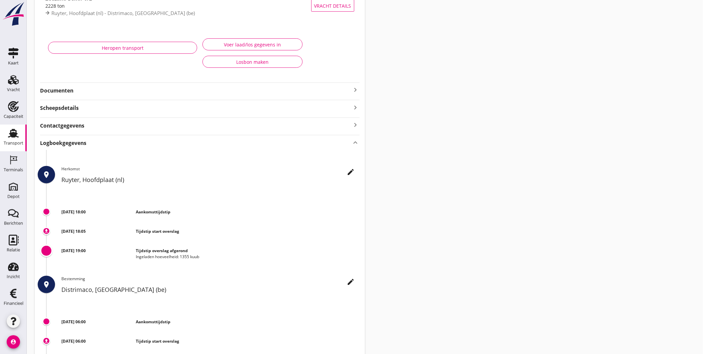
scroll to position [154, 0]
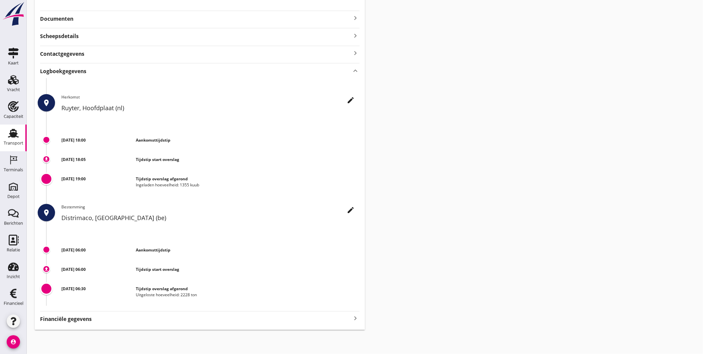
click at [349, 211] on icon "edit" at bounding box center [351, 210] width 8 height 8
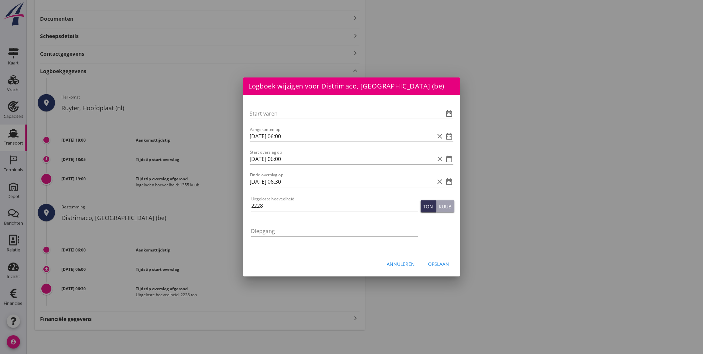
click at [409, 263] on div "Annuleren" at bounding box center [401, 263] width 28 height 7
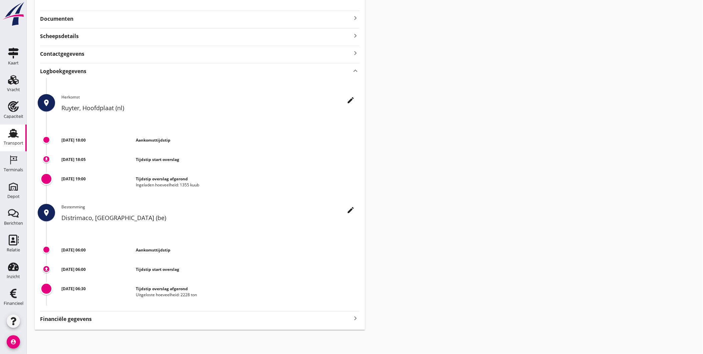
click at [215, 319] on div "Financiële gegevens keyboard_arrow_right" at bounding box center [200, 318] width 320 height 9
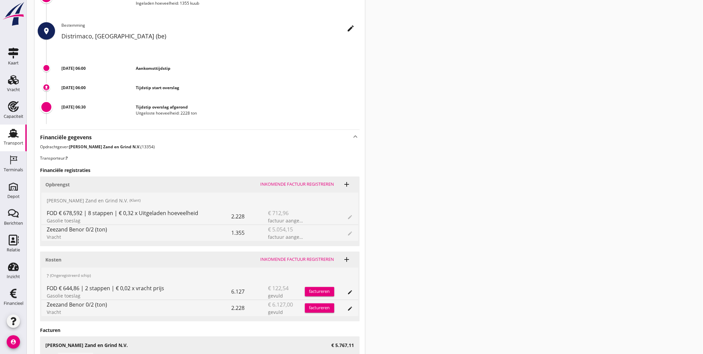
scroll to position [421, 0]
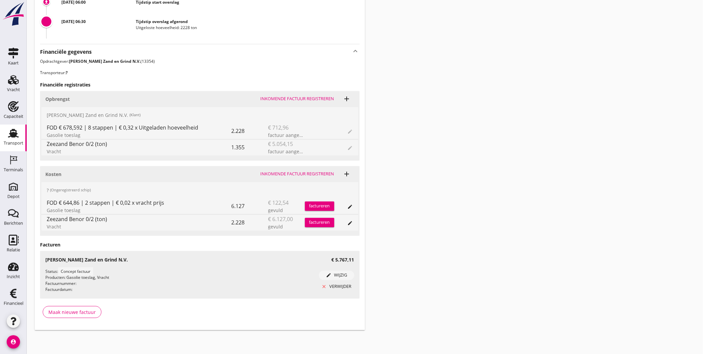
click at [336, 287] on div "close verwijder" at bounding box center [337, 286] width 30 height 7
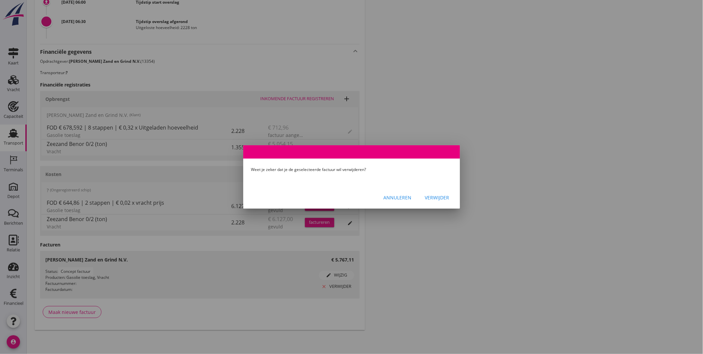
click at [432, 193] on button "Verwijder" at bounding box center [437, 197] width 35 height 12
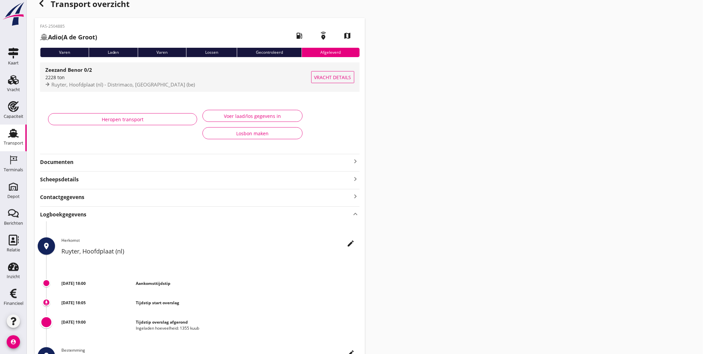
scroll to position [0, 0]
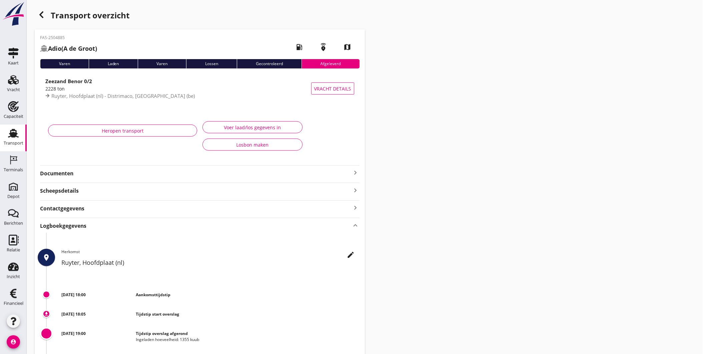
click at [257, 128] on div "Voer laad/los gegevens in" at bounding box center [252, 127] width 89 height 7
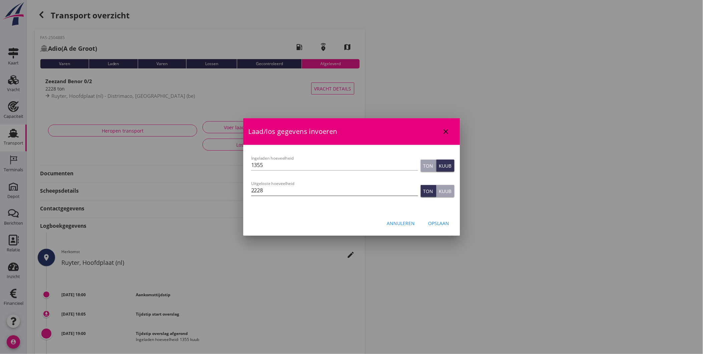
click at [284, 191] on input "2228" at bounding box center [334, 190] width 167 height 11
type input "2228"
click at [434, 223] on div "Opslaan" at bounding box center [438, 222] width 21 height 7
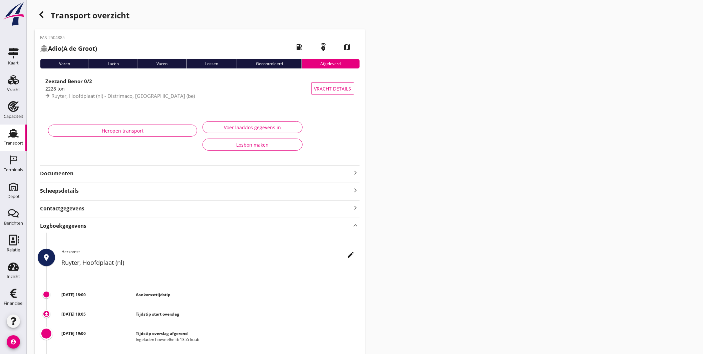
click at [352, 222] on icon "keyboard_arrow_up" at bounding box center [356, 224] width 8 height 9
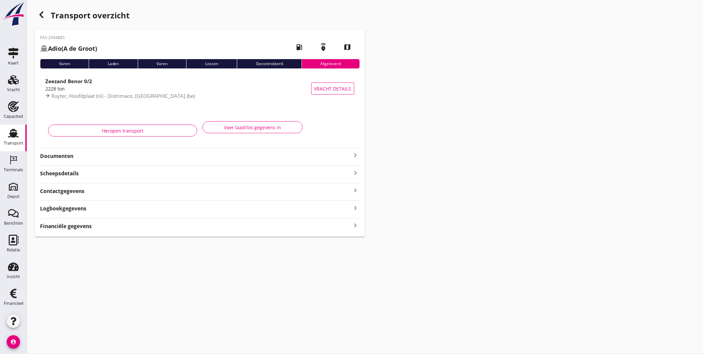
click at [324, 226] on div "Financiële gegevens keyboard_arrow_right" at bounding box center [200, 225] width 320 height 9
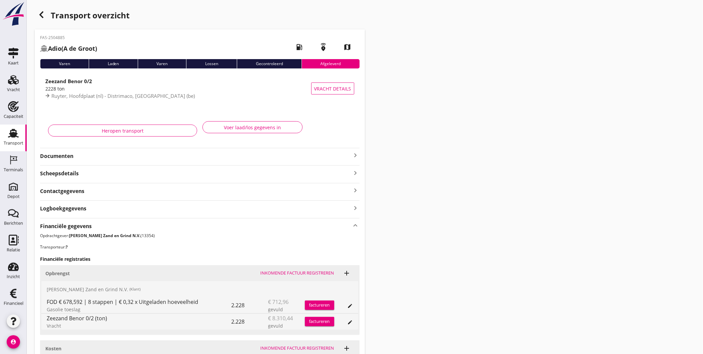
scroll to position [111, 0]
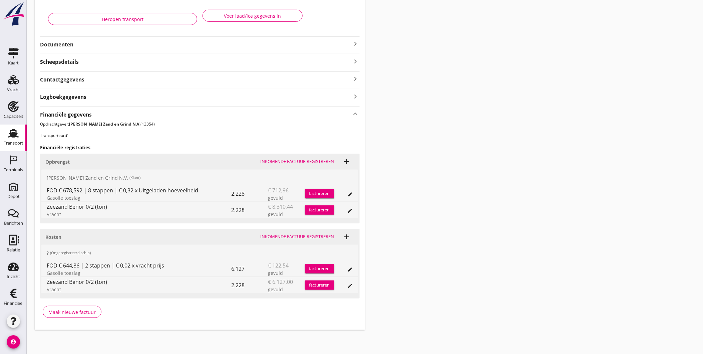
click at [327, 189] on button "factureren" at bounding box center [319, 193] width 29 height 9
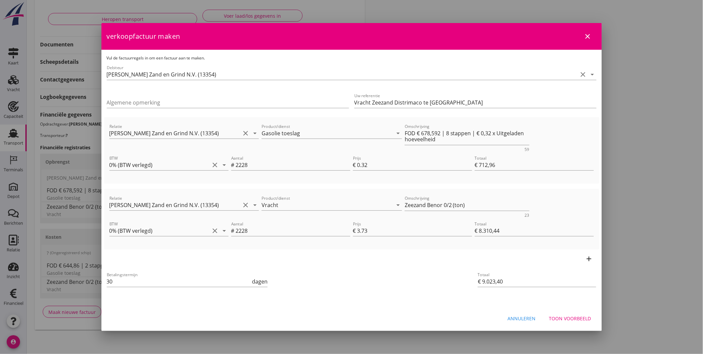
click at [566, 315] on div "Toon voorbeeld" at bounding box center [570, 318] width 42 height 7
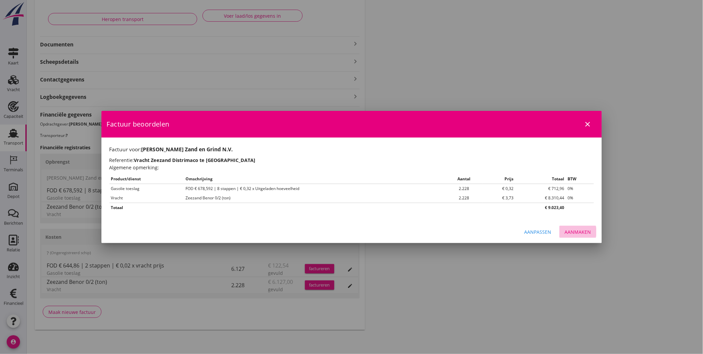
click at [585, 232] on div "Aanmaken" at bounding box center [578, 231] width 26 height 7
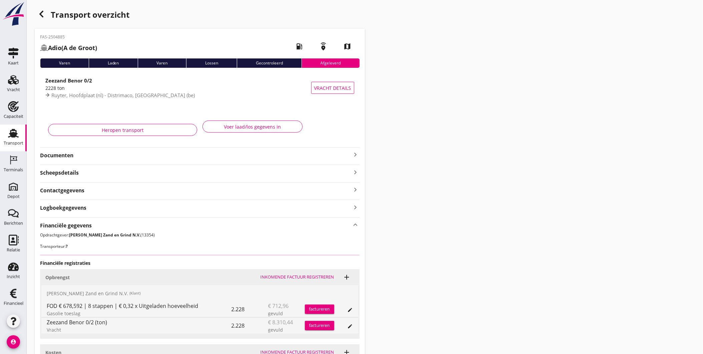
scroll to position [0, 0]
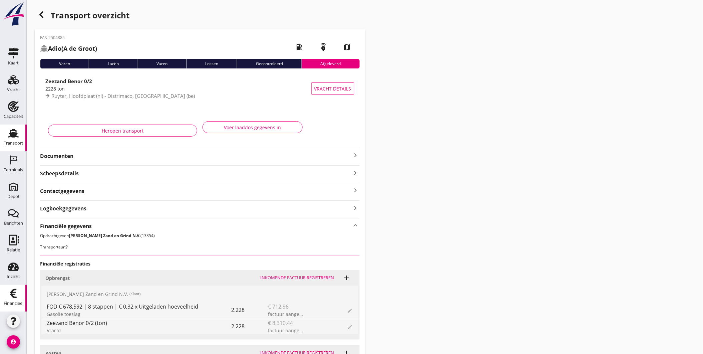
click at [8, 291] on icon "Financieel" at bounding box center [13, 293] width 11 height 11
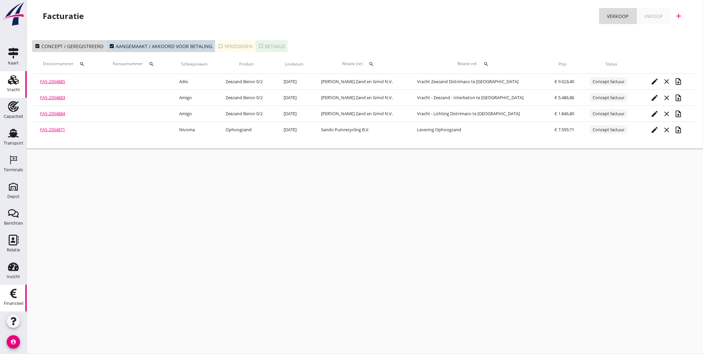
click at [15, 89] on div "Vracht" at bounding box center [13, 89] width 13 height 4
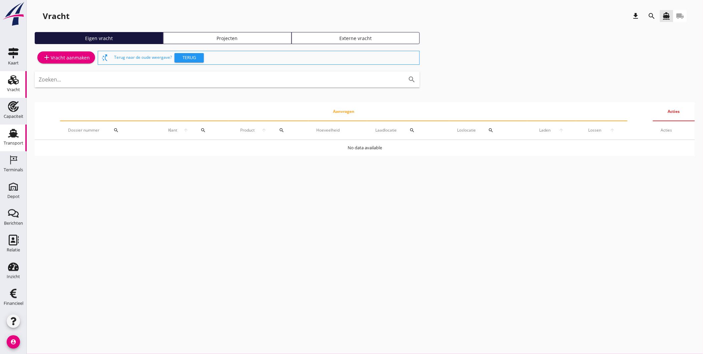
click at [11, 138] on div "Transport" at bounding box center [14, 142] width 20 height 9
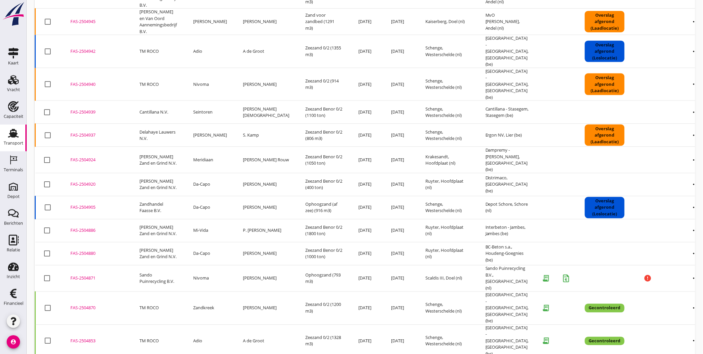
scroll to position [361, 0]
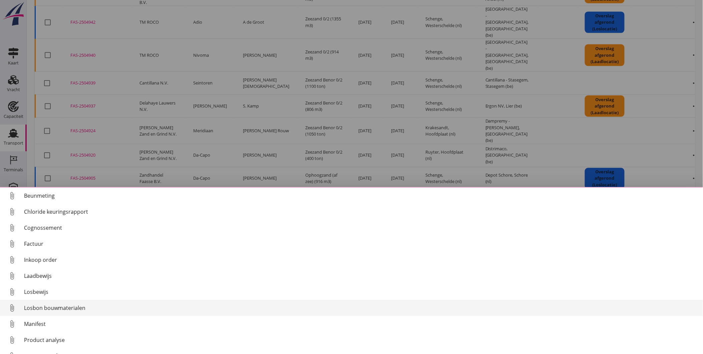
click at [76, 307] on div "Losbon bouwmaterialen" at bounding box center [360, 308] width 673 height 8
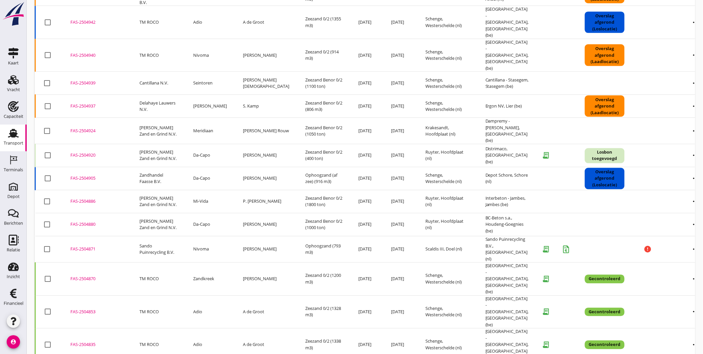
click at [89, 152] on div "FAS-2504920" at bounding box center [96, 155] width 53 height 7
click at [84, 175] on div "FAS-2504905" at bounding box center [96, 178] width 53 height 7
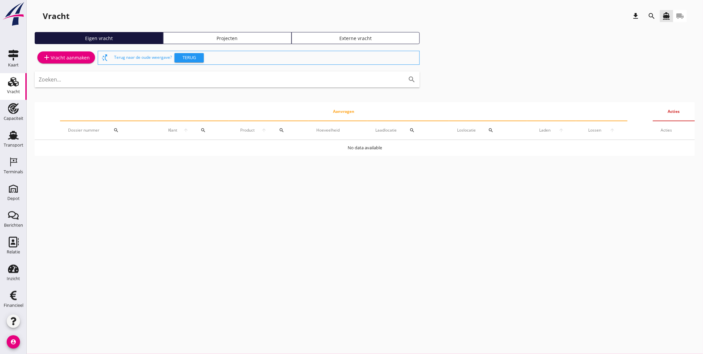
click at [221, 36] on div "Projecten" at bounding box center [227, 38] width 122 height 7
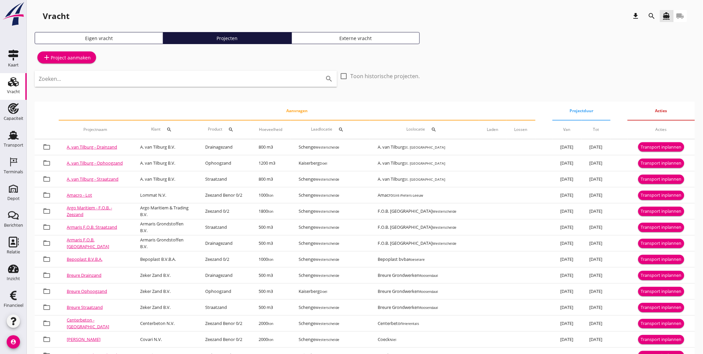
click at [172, 130] on icon "search" at bounding box center [169, 129] width 5 height 5
click at [190, 145] on input "Zoeken op opdrachtgever..." at bounding box center [205, 148] width 69 height 11
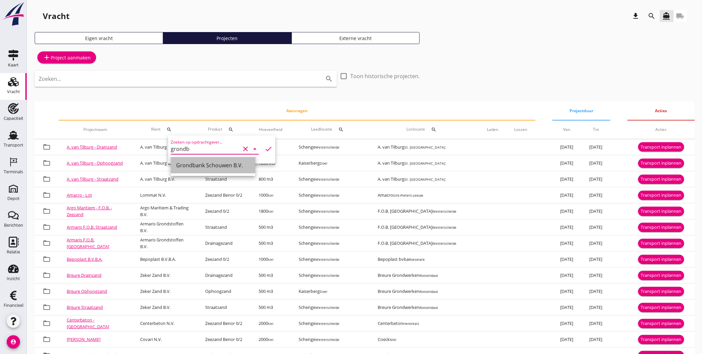
click at [236, 164] on div "Grondbank Schouwen B.V." at bounding box center [213, 165] width 74 height 8
type input "Grondbank Schouwen B.V."
click at [264, 149] on icon "check" at bounding box center [268, 149] width 8 height 8
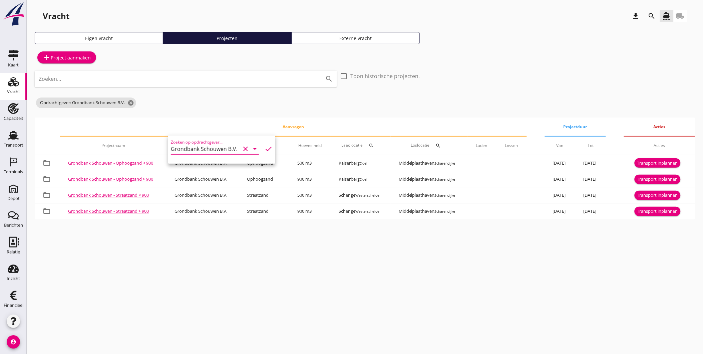
click at [481, 105] on div "add Project aanmaken Zoeken... search check_box_outline_blank Toon historische …" at bounding box center [365, 134] width 660 height 170
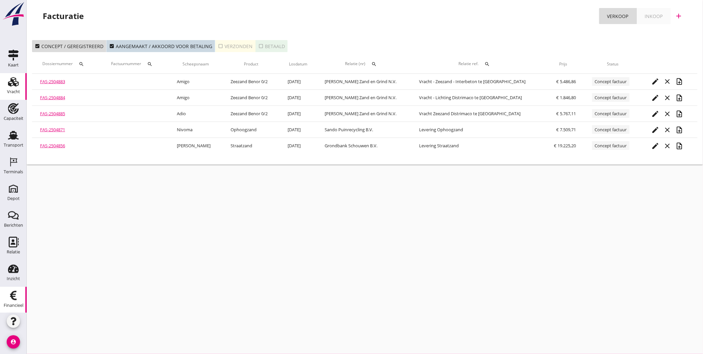
click at [15, 92] on div "Vracht" at bounding box center [13, 91] width 13 height 4
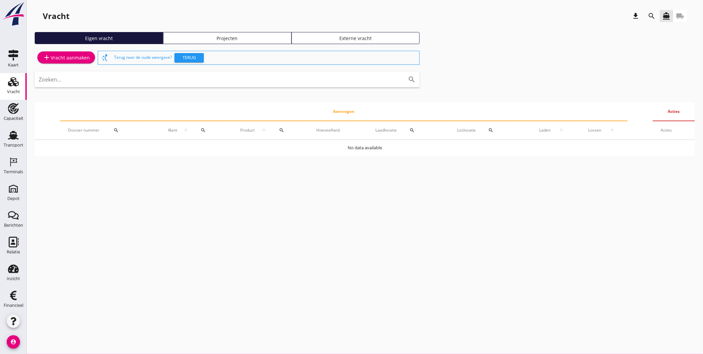
click at [255, 40] on div "Projecten" at bounding box center [227, 38] width 122 height 7
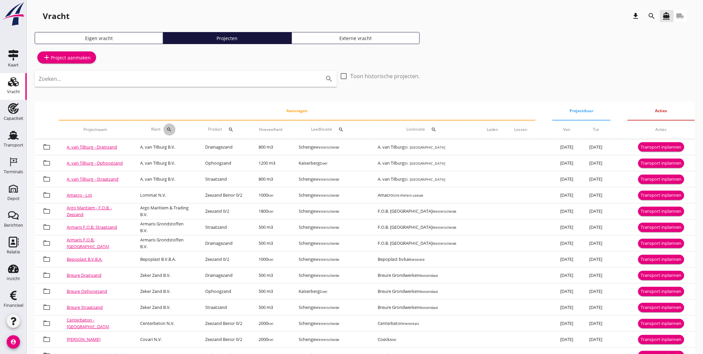
click at [175, 129] on div "search" at bounding box center [169, 129] width 12 height 5
click at [199, 145] on input "Zoeken op opdrachtgever..." at bounding box center [205, 148] width 69 height 11
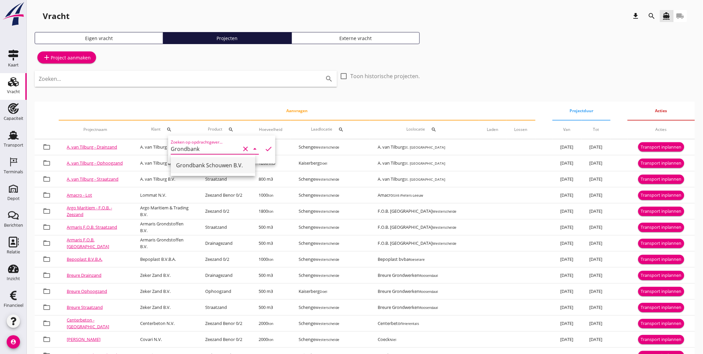
click at [213, 163] on div "Grondbank Schouwen B.V." at bounding box center [213, 165] width 74 height 8
type input "Grondbank Schouwen B.V."
click at [266, 149] on icon "check" at bounding box center [268, 149] width 8 height 8
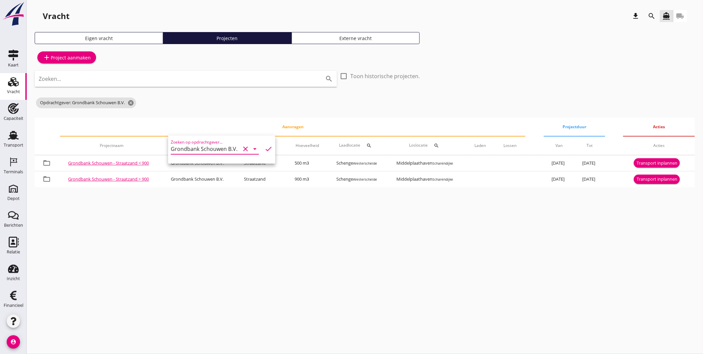
click at [479, 85] on div "add Project aanmaken Zoeken... search check_box_outline_blank Toon historische …" at bounding box center [365, 118] width 660 height 138
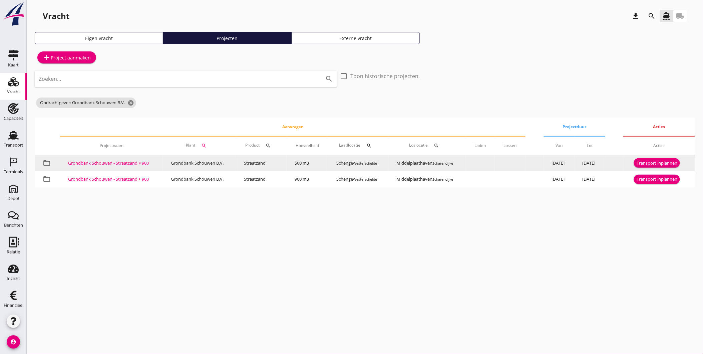
click at [129, 161] on link "Grondbank Schouwen - Straatzand < 900" at bounding box center [108, 163] width 81 height 6
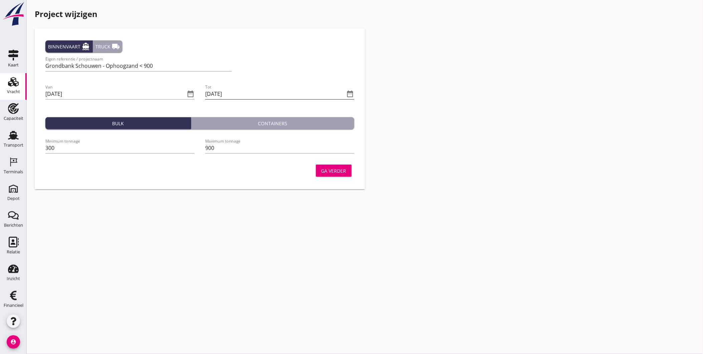
click at [349, 91] on icon "date_range" at bounding box center [350, 94] width 8 height 8
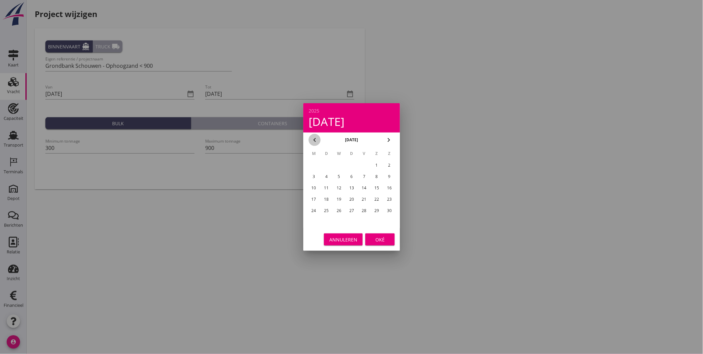
click at [318, 138] on icon "chevron_left" at bounding box center [315, 140] width 8 height 8
click at [315, 138] on icon "chevron_left" at bounding box center [315, 140] width 8 height 8
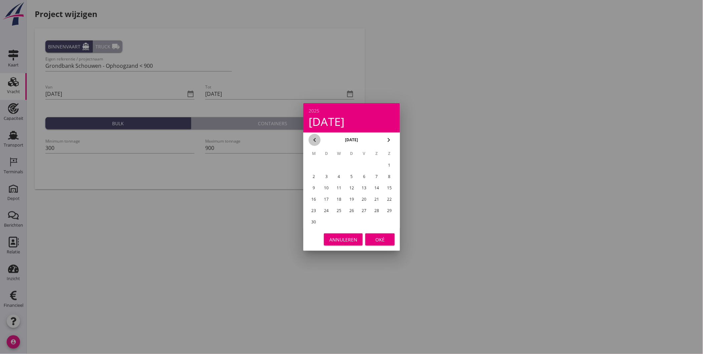
click at [315, 139] on icon "chevron_left" at bounding box center [315, 140] width 8 height 8
click at [340, 206] on div "30" at bounding box center [339, 210] width 11 height 11
type input "[DATE]"
click at [388, 239] on div "Oké" at bounding box center [380, 239] width 19 height 7
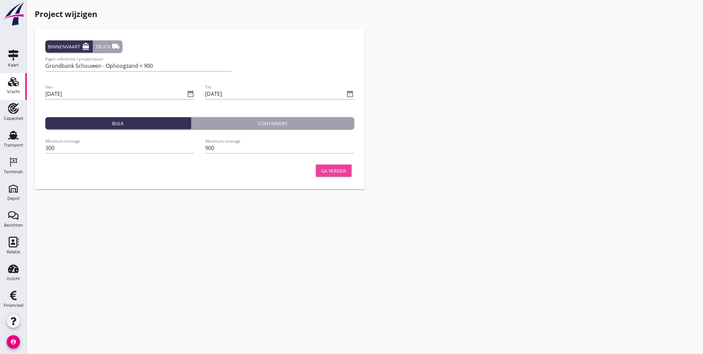
click at [344, 165] on button "Ga verder" at bounding box center [334, 170] width 36 height 12
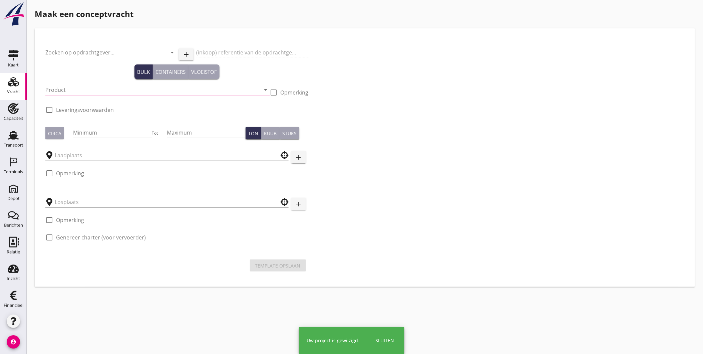
type input "Grondbank Schouwen B.V."
type input "Ophoogzand < 800 m3"
type input "Ophoogzand (6120)"
type input "500"
checkbox input "true"
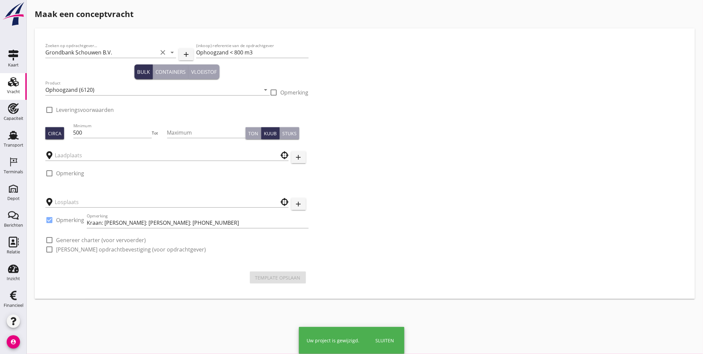
checkbox input "true"
type input "Kaiserberg"
type input "Middelplaathaven"
checkbox input "true"
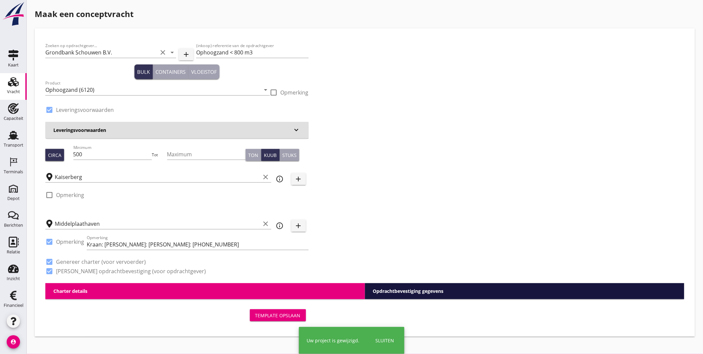
type input "3.97"
checkbox input "false"
radio input "false"
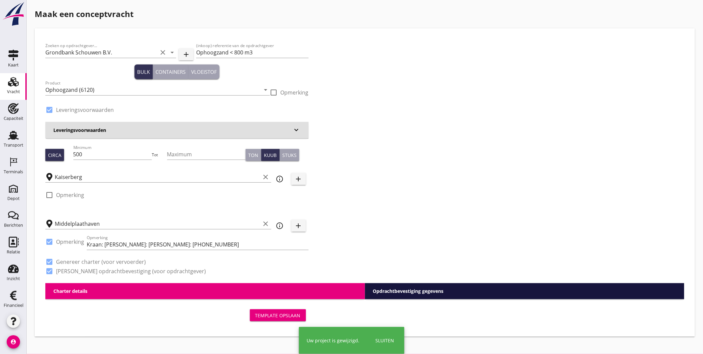
checkbox input "true"
type input "1"
type input "14.05"
checkbox input "false"
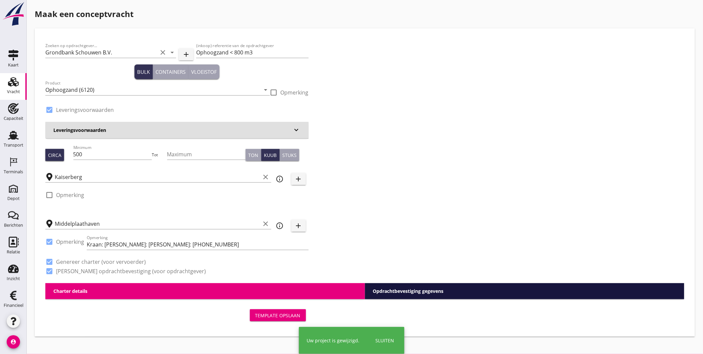
radio input "false"
checkbox input "true"
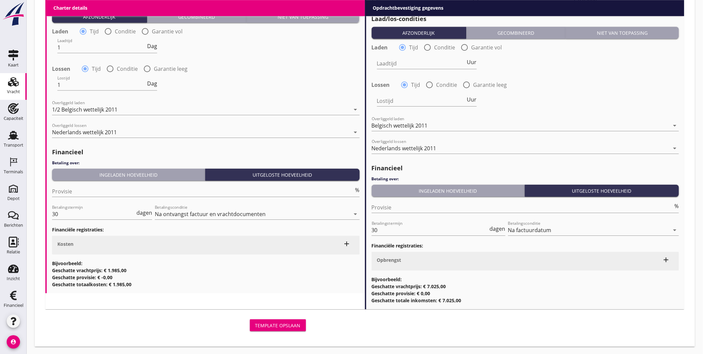
scroll to position [694, 0]
click at [291, 322] on div "Template opslaan" at bounding box center [277, 324] width 45 height 7
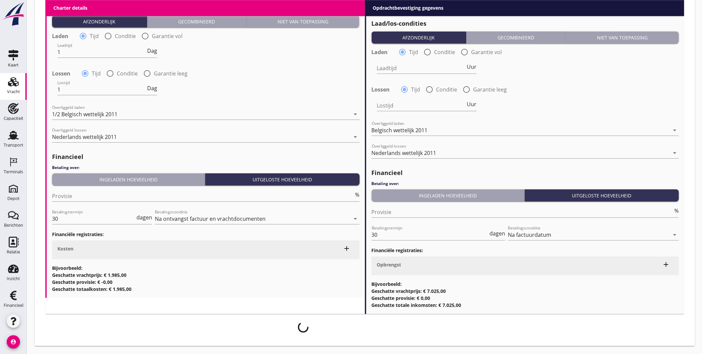
scroll to position [689, 0]
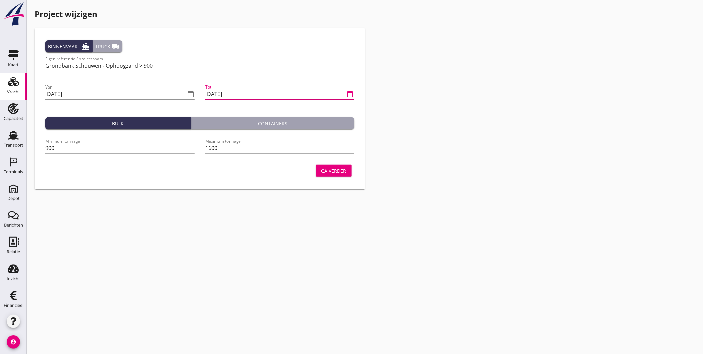
click at [290, 92] on input "[DATE]" at bounding box center [275, 93] width 140 height 11
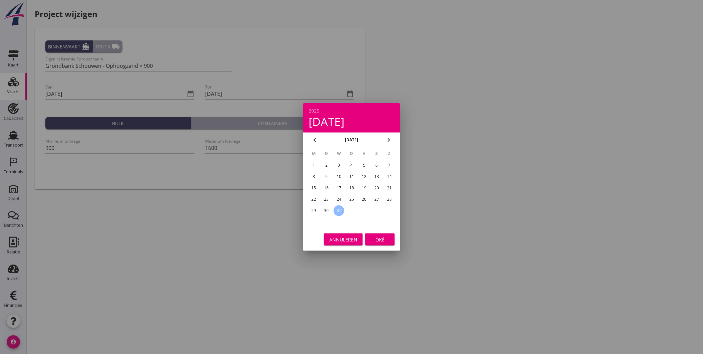
click at [314, 138] on icon "chevron_left" at bounding box center [315, 140] width 8 height 8
click at [314, 139] on icon "chevron_left" at bounding box center [315, 140] width 8 height 8
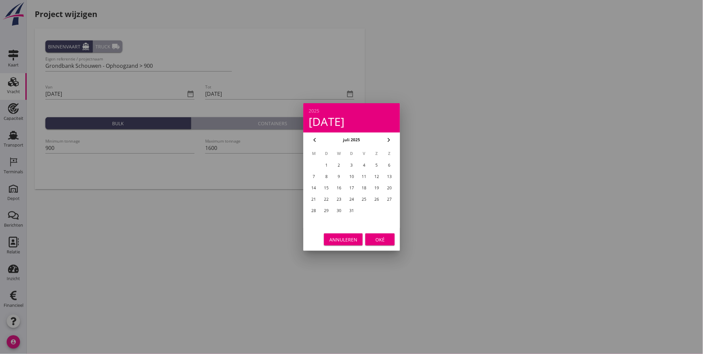
click at [314, 139] on icon "chevron_left" at bounding box center [315, 140] width 8 height 8
click at [312, 141] on icon "chevron_left" at bounding box center [315, 140] width 8 height 8
click at [340, 205] on div "30" at bounding box center [339, 210] width 11 height 11
type input "[DATE]"
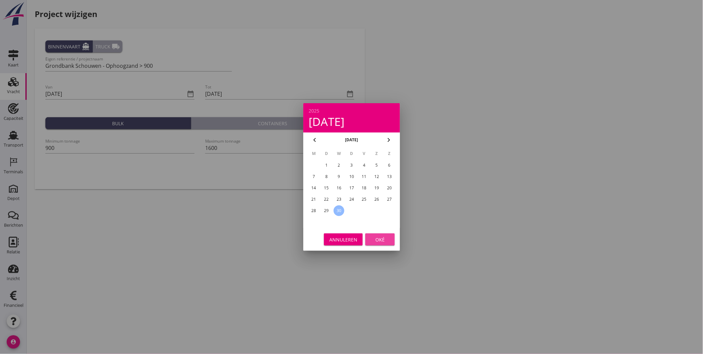
click at [381, 238] on div "Oké" at bounding box center [380, 239] width 19 height 7
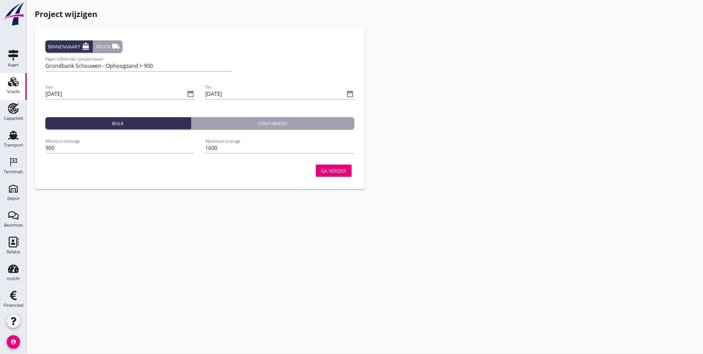
click at [333, 170] on div "Ga verder" at bounding box center [333, 170] width 25 height 7
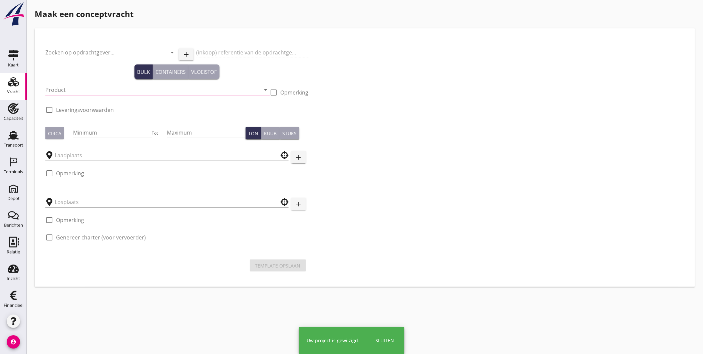
type input "Grondbank Schouwen B.V."
type input "Ophoogzand > 800 m3"
type input "Ophoogzand (6120)"
type input "900"
checkbox input "true"
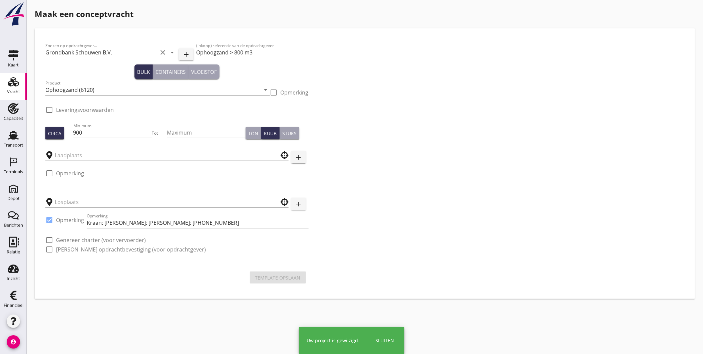
checkbox input "true"
type input "Kaiserberg"
type input "Middelplaathaven"
checkbox input "true"
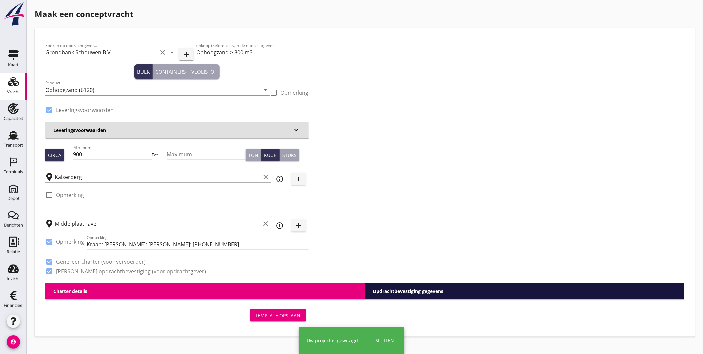
type input "3.97"
checkbox input "false"
radio input "false"
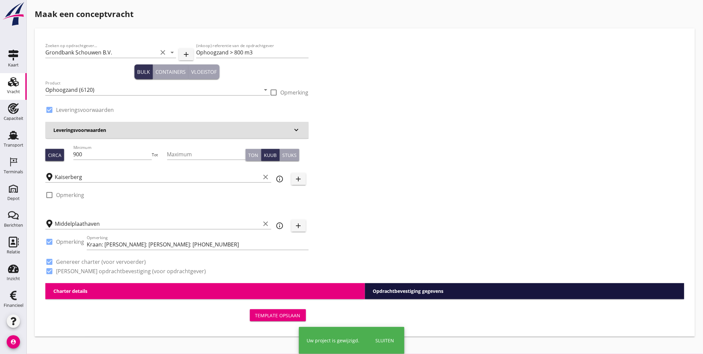
checkbox input "true"
type input "1"
type input "13.3"
checkbox input "false"
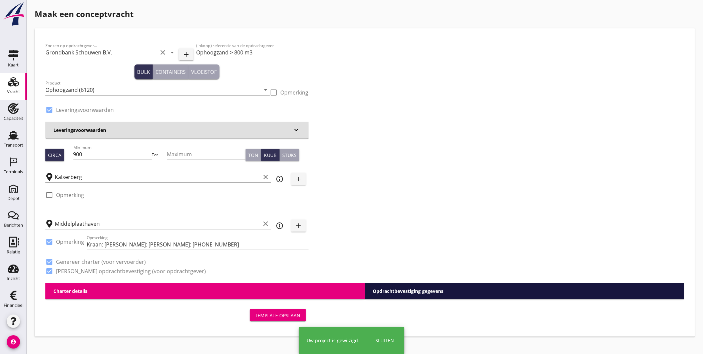
radio input "false"
checkbox input "true"
type input "1"
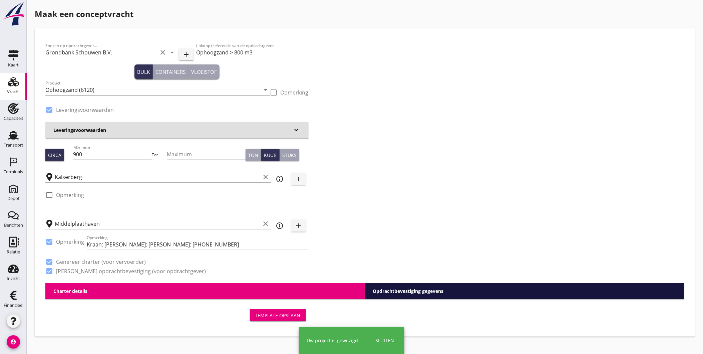
type input "1"
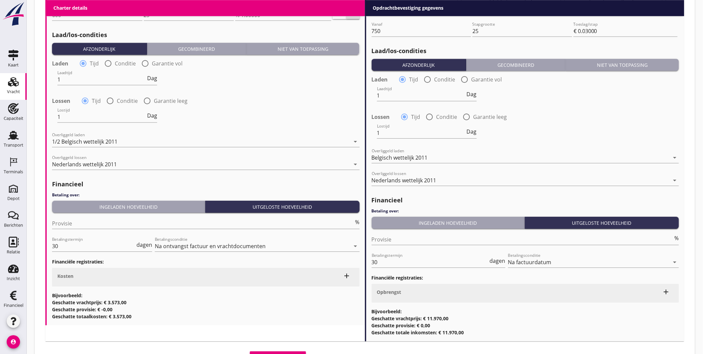
scroll to position [694, 0]
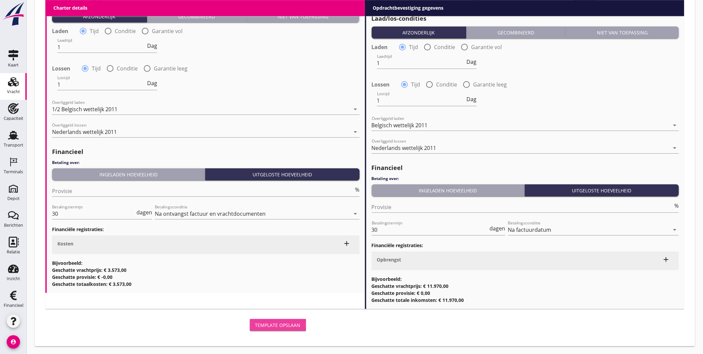
click at [290, 325] on div "Template opslaan" at bounding box center [277, 324] width 45 height 7
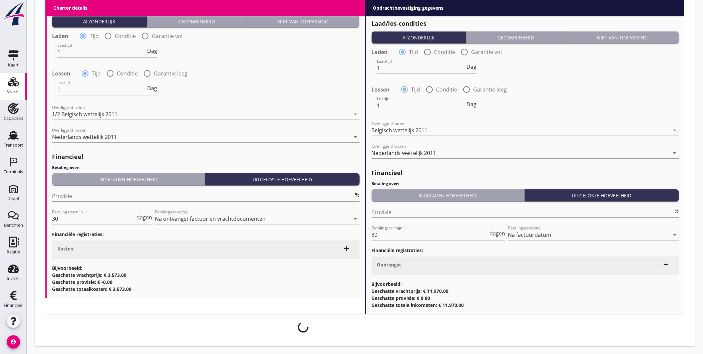
scroll to position [689, 0]
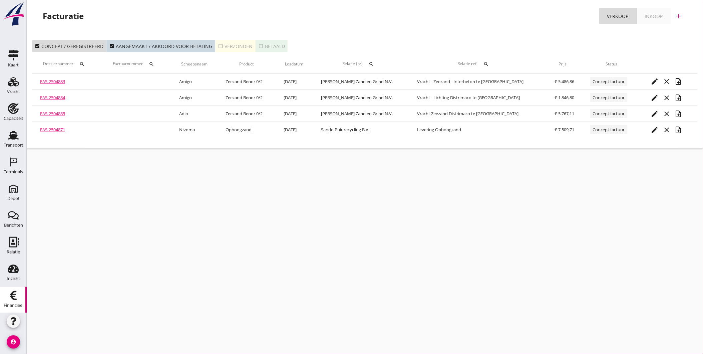
click at [59, 129] on link "FAS-2504871" at bounding box center [52, 129] width 25 height 6
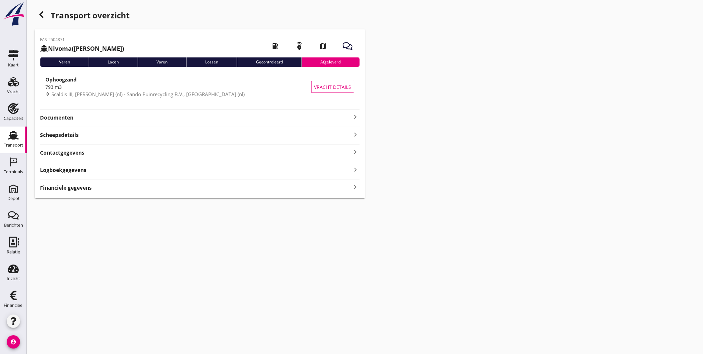
click at [174, 121] on strong "Documenten" at bounding box center [196, 118] width 312 height 8
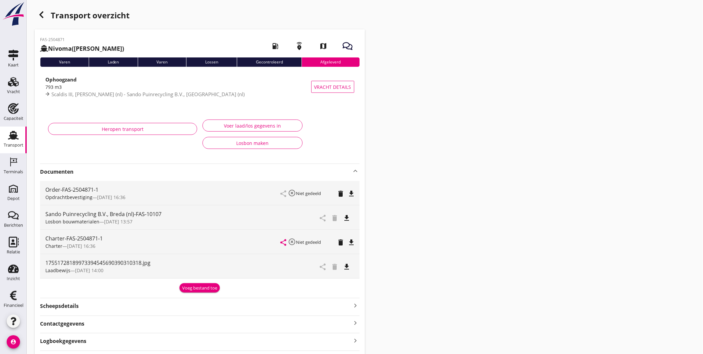
click at [350, 264] on icon "file_download" at bounding box center [347, 266] width 8 height 8
click at [164, 127] on div "Heropen transport" at bounding box center [123, 128] width 138 height 7
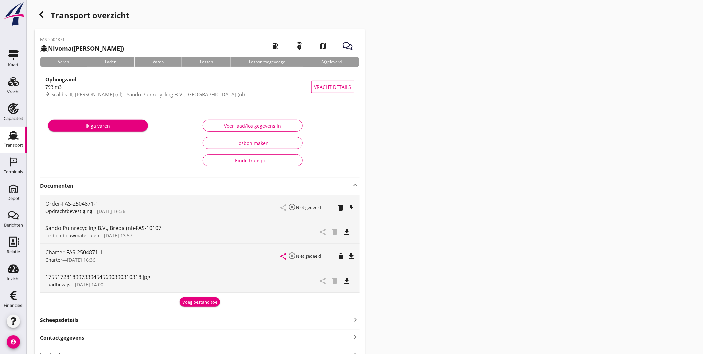
click at [488, 22] on div "Transport overzicht FAS-2504871 Nivoma ([PERSON_NAME]) local_gas_station emerge…" at bounding box center [365, 195] width 676 height 391
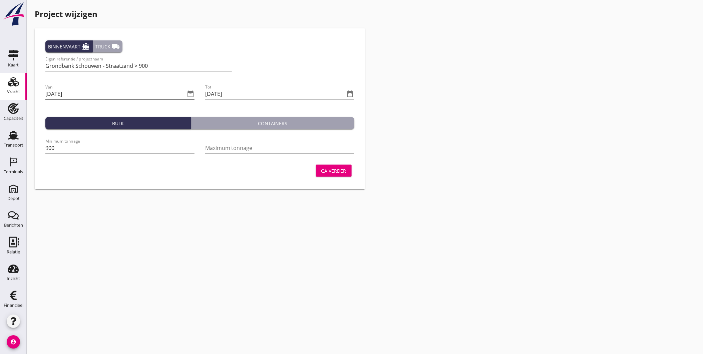
click at [192, 94] on icon "date_range" at bounding box center [190, 94] width 8 height 8
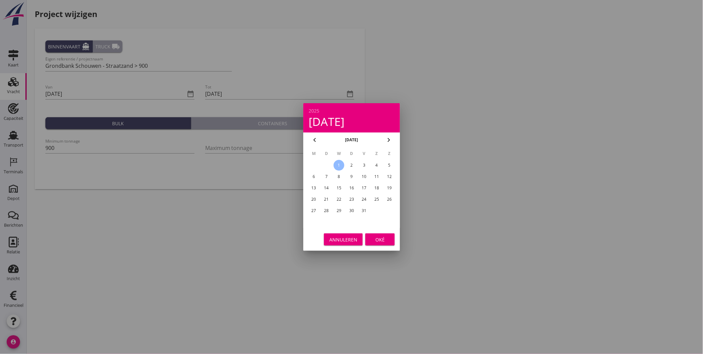
click at [388, 139] on icon "chevron_right" at bounding box center [389, 140] width 8 height 8
click at [314, 138] on icon "chevron_left" at bounding box center [315, 140] width 8 height 8
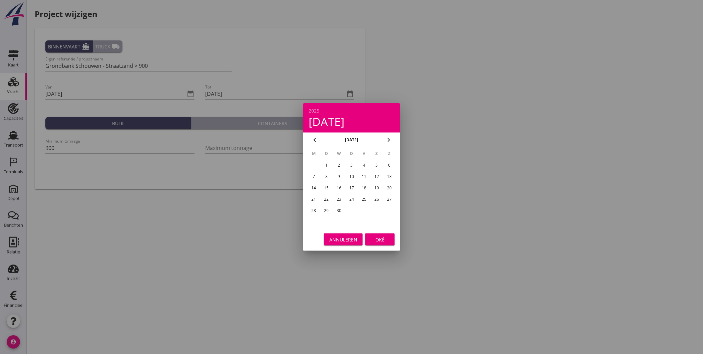
click at [325, 161] on div "1" at bounding box center [326, 165] width 11 height 11
type input "[DATE]"
click at [378, 237] on div "Oké" at bounding box center [380, 239] width 19 height 7
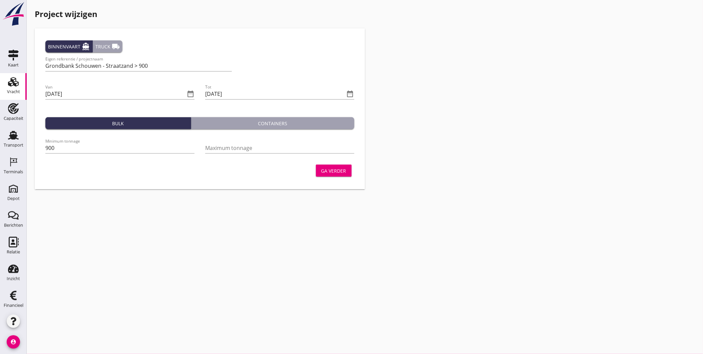
click at [332, 167] on div "Ga verder" at bounding box center [333, 170] width 25 height 7
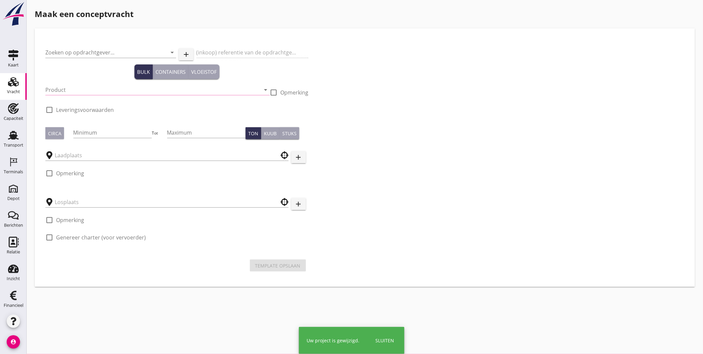
type input "Grondbank Schouwen B.V."
type input "Levering Straatzand > 900 m3"
type input "Straatzand (6120)"
type input "900"
checkbox input "true"
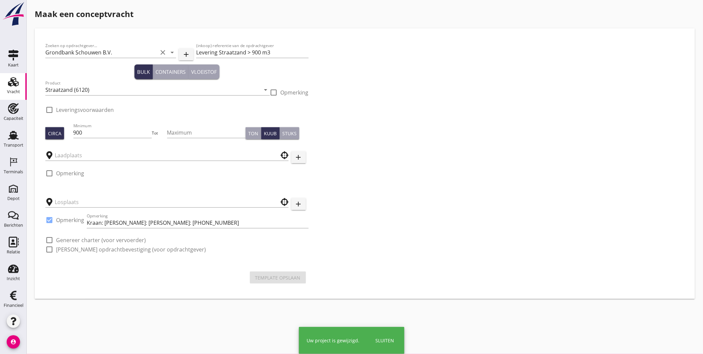
checkbox input "true"
type input "Schenge"
type input "Middelplaathaven"
checkbox input "true"
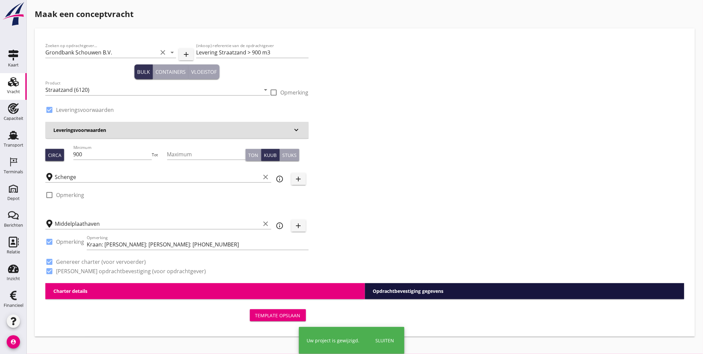
type input "4.03"
checkbox input "false"
radio input "false"
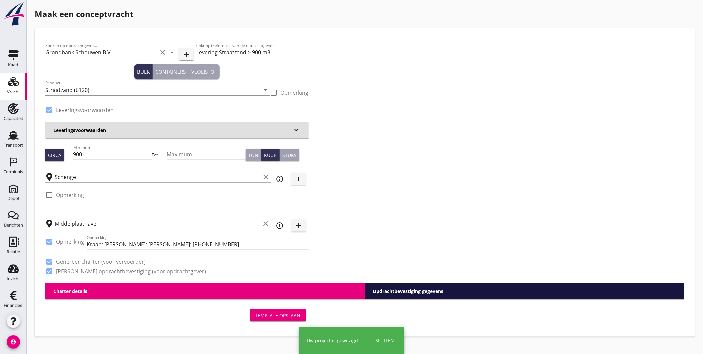
checkbox input "true"
type input "1"
type input "14.8"
checkbox input "false"
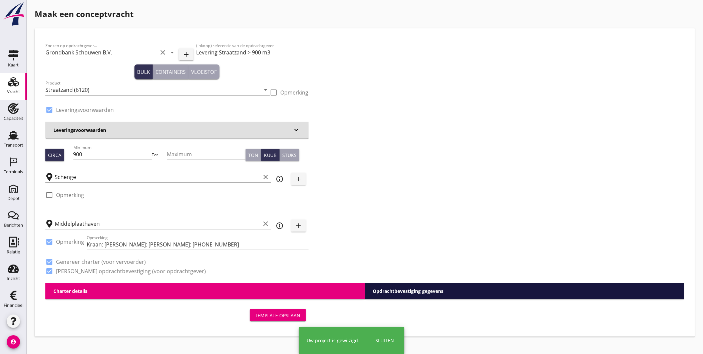
radio input "false"
checkbox input "true"
type input "1"
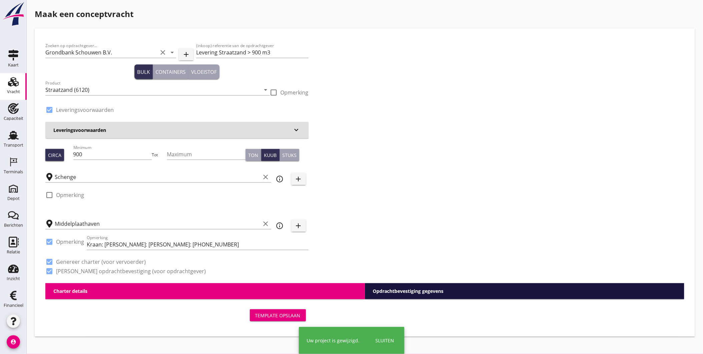
type input "1"
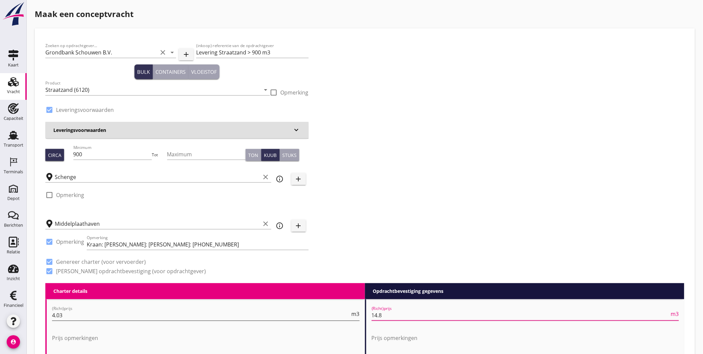
drag, startPoint x: 391, startPoint y: 318, endPoint x: 356, endPoint y: 315, distance: 34.5
type input "15.25"
click at [416, 221] on div "Zoeken op opdrachtgever... Grondbank Schouwen B.V. clear arrow_drop_down add (i…" at bounding box center [365, 161] width 644 height 244
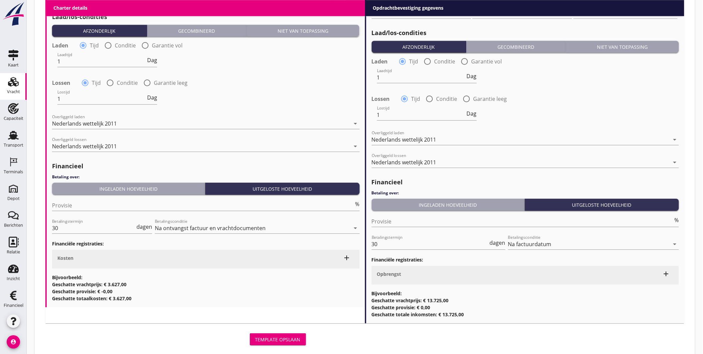
scroll to position [694, 0]
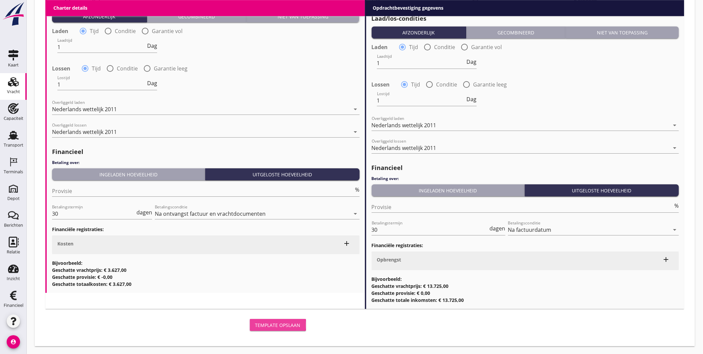
click at [279, 325] on div "Template opslaan" at bounding box center [277, 324] width 45 height 7
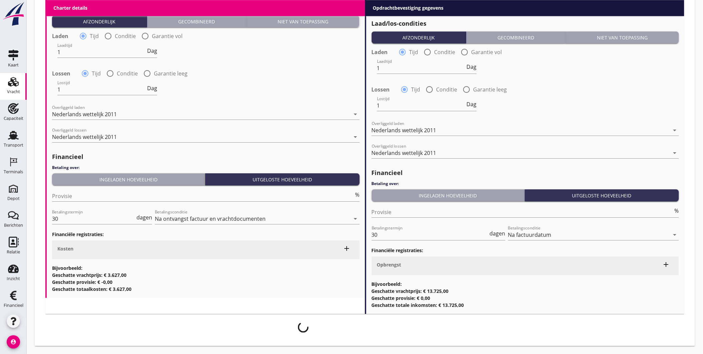
scroll to position [689, 0]
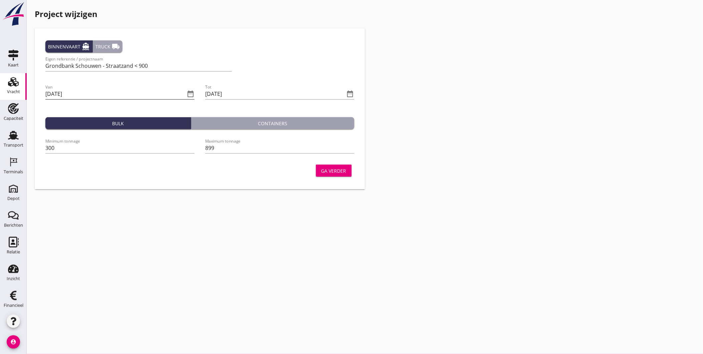
click at [188, 92] on icon "date_range" at bounding box center [190, 94] width 8 height 8
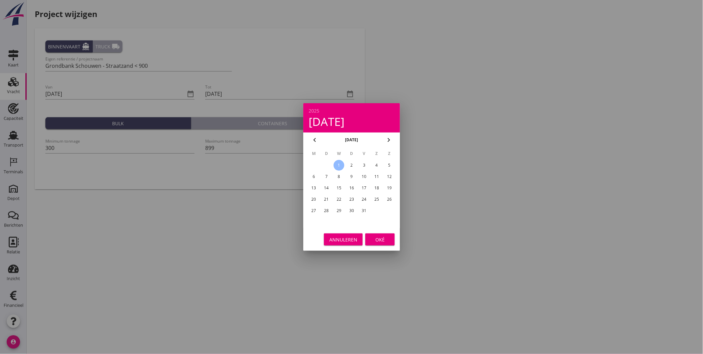
click at [386, 138] on icon "chevron_right" at bounding box center [389, 140] width 8 height 8
click at [387, 138] on icon "chevron_right" at bounding box center [389, 140] width 8 height 8
click at [388, 138] on icon "chevron_right" at bounding box center [389, 140] width 8 height 8
click at [325, 161] on div "1" at bounding box center [326, 165] width 11 height 11
type input "[DATE]"
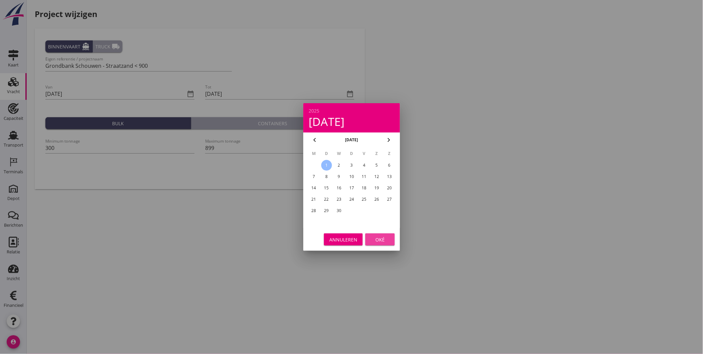
click at [384, 237] on div "Oké" at bounding box center [380, 239] width 19 height 7
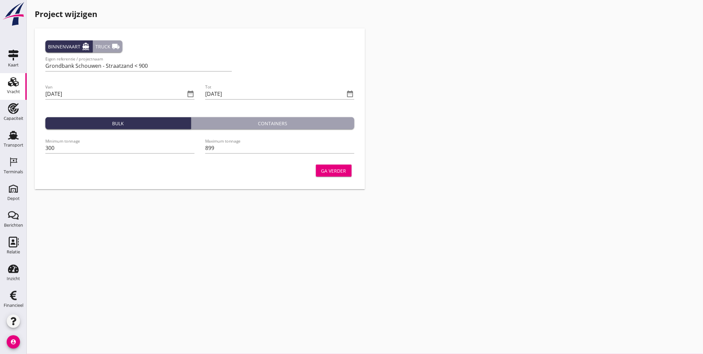
click at [343, 167] on div "Ga verder" at bounding box center [333, 170] width 25 height 7
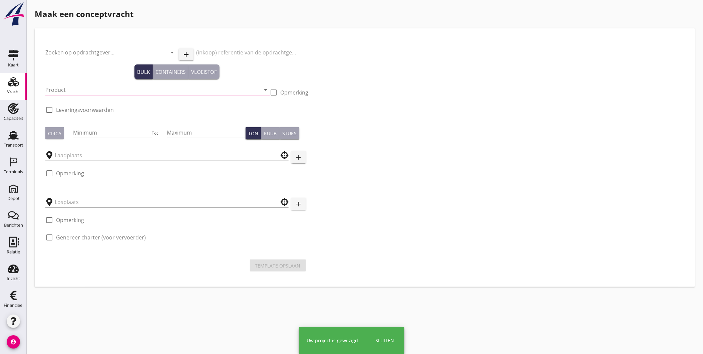
type input "Grondbank Schouwen B.V."
type input "Levering Straatzand < 900 m3"
type input "Straatzand (6120)"
type input "500"
checkbox input "true"
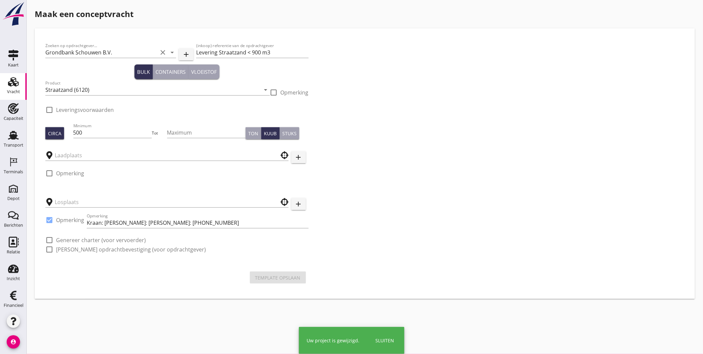
checkbox input "true"
type input "Schenge"
type input "Middelplaathaven"
checkbox input "true"
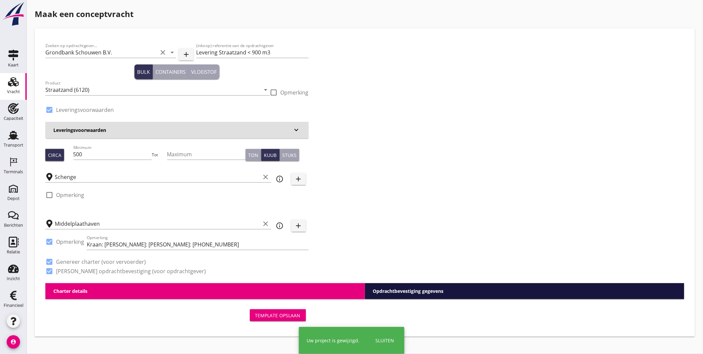
type input "4.03"
checkbox input "false"
radio input "false"
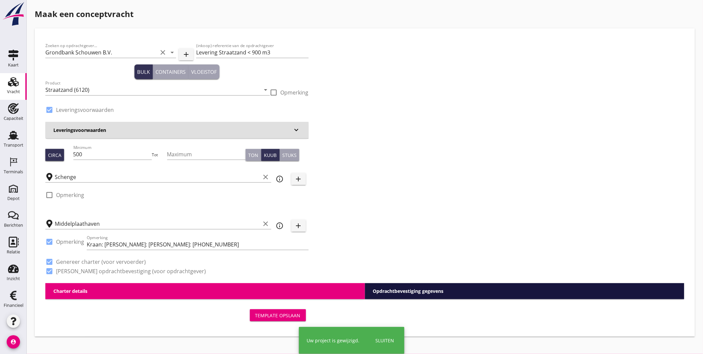
checkbox input "true"
type input "1"
type input "15.5"
checkbox input "false"
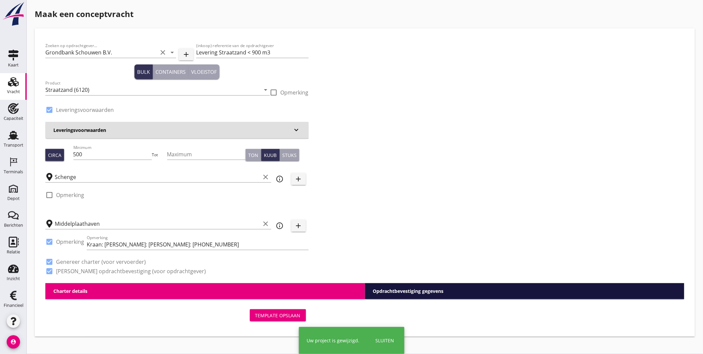
radio input "false"
checkbox input "true"
type input "1"
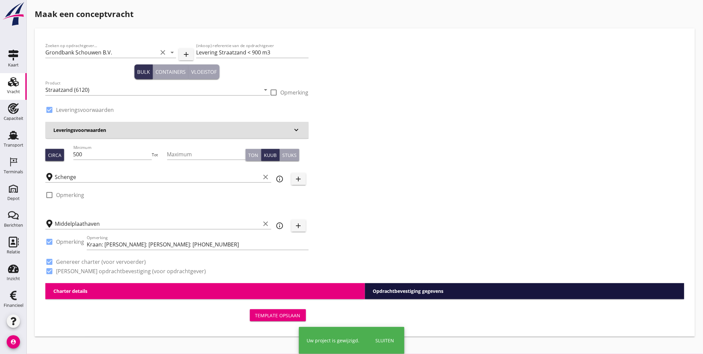
type input "1"
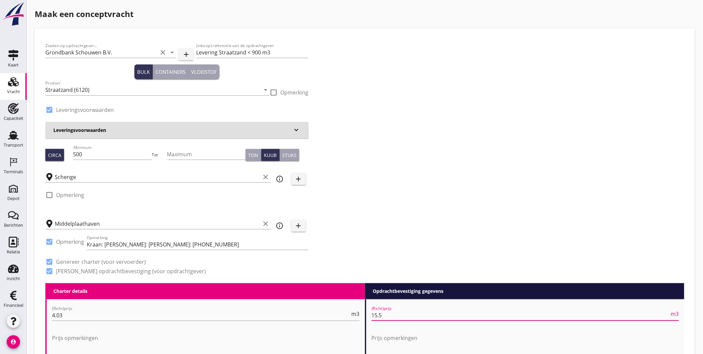
click at [394, 316] on input "15.5" at bounding box center [521, 315] width 298 height 11
type input "15.95"
click at [391, 232] on div "Zoeken op opdrachtgever... Grondbank Schouwen B.V. clear arrow_drop_down add (i…" at bounding box center [365, 161] width 644 height 244
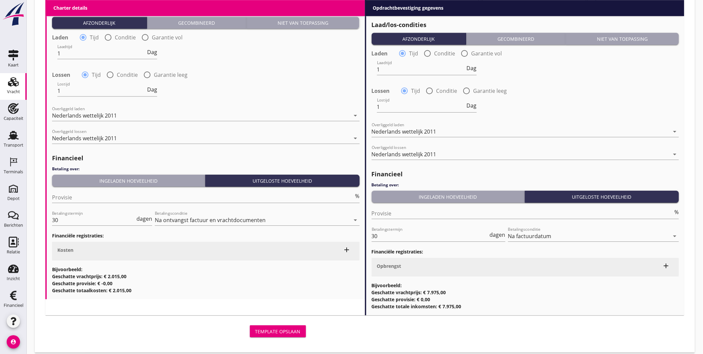
scroll to position [694, 0]
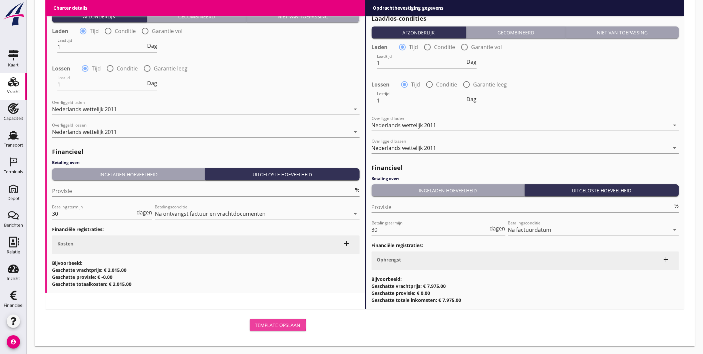
click at [298, 325] on div "Template opslaan" at bounding box center [277, 324] width 45 height 7
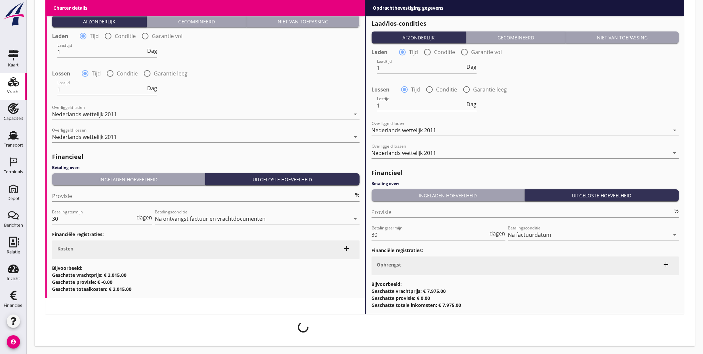
scroll to position [689, 0]
